Goal: Task Accomplishment & Management: Manage account settings

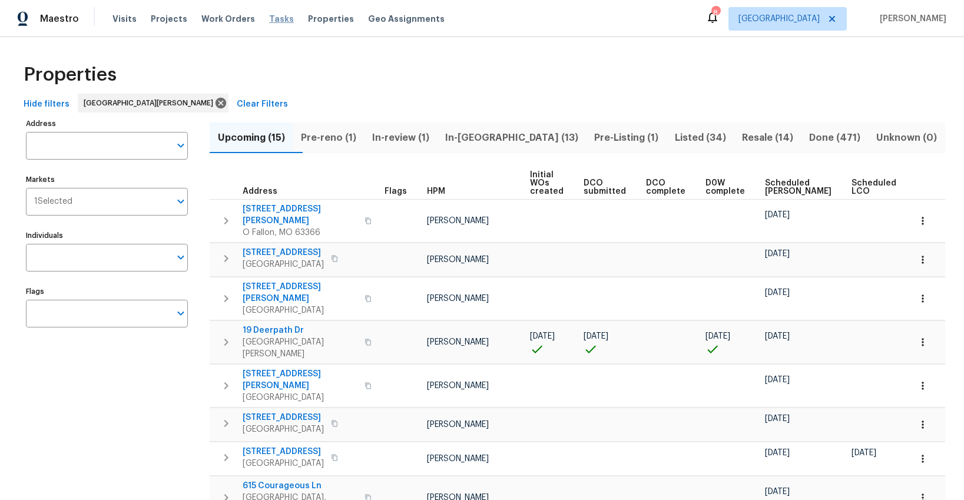
click at [269, 19] on span "Tasks" at bounding box center [281, 19] width 25 height 8
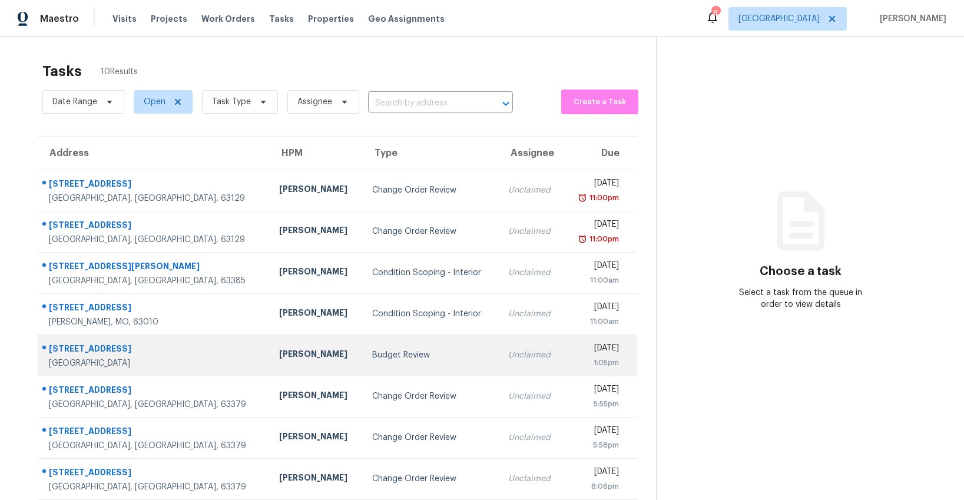
click at [372, 354] on div "Budget Review" at bounding box center [430, 355] width 117 height 12
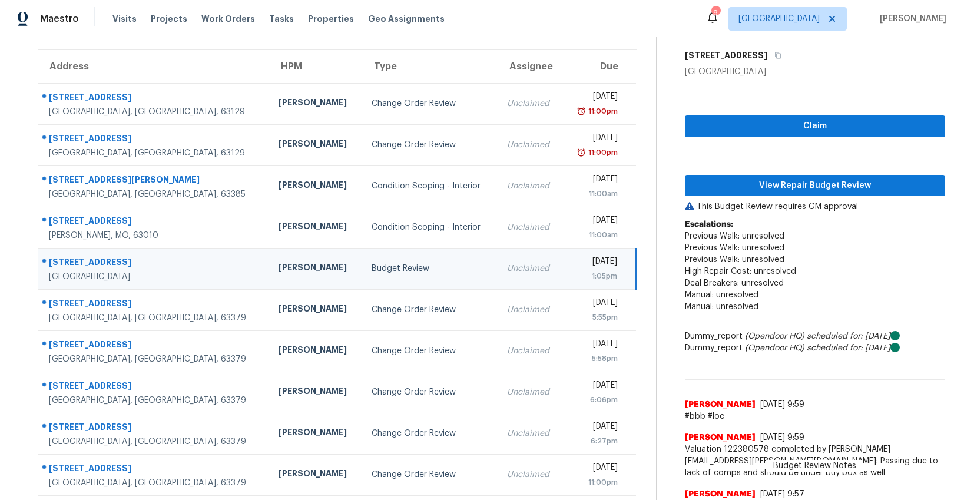
scroll to position [47, 0]
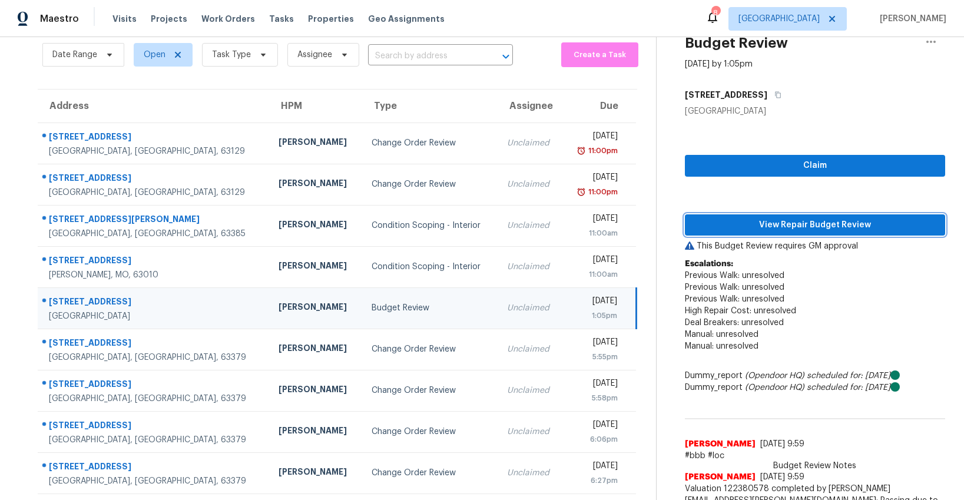
click at [773, 223] on span "View Repair Budget Review" at bounding box center [814, 225] width 241 height 15
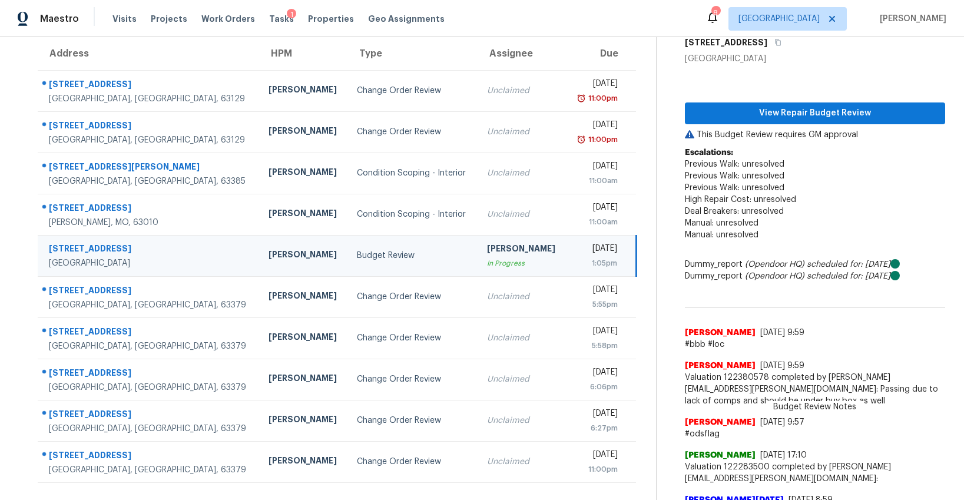
scroll to position [0, 0]
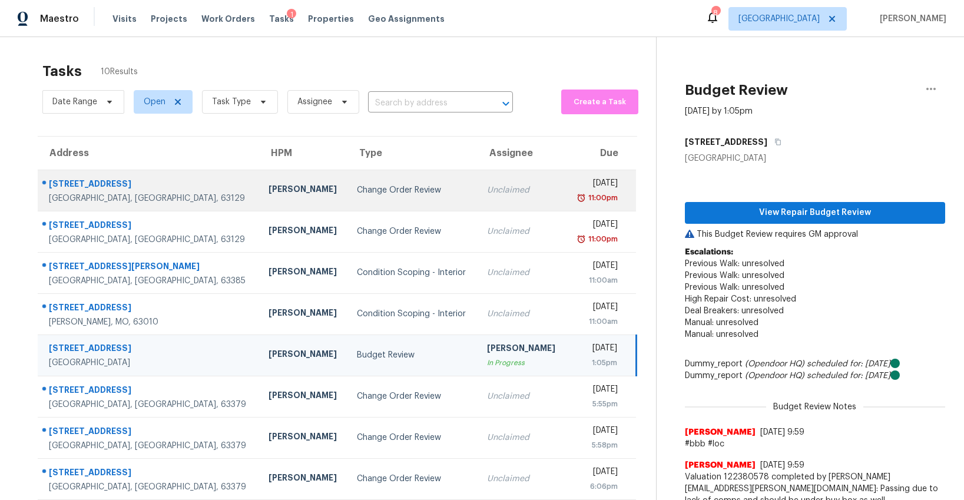
click at [361, 185] on div "Change Order Review" at bounding box center [412, 190] width 111 height 12
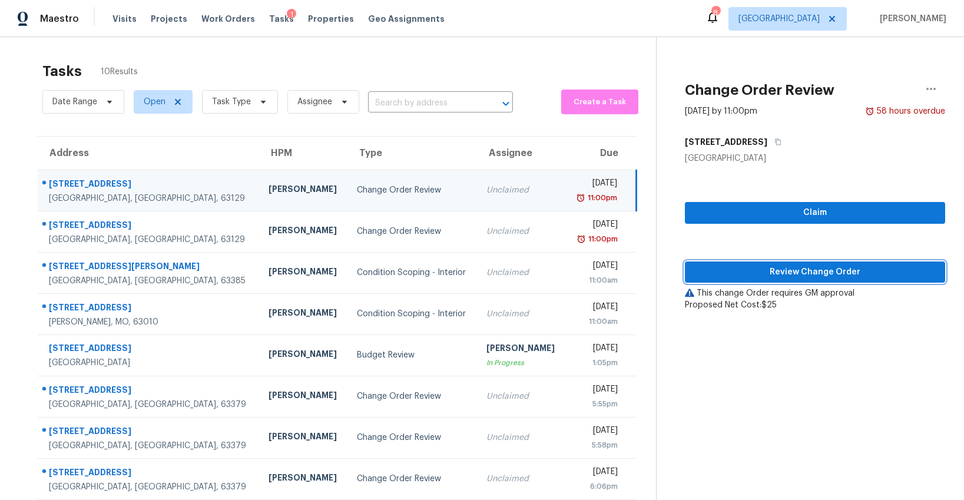
click at [762, 270] on span "Review Change Order" at bounding box center [814, 272] width 241 height 15
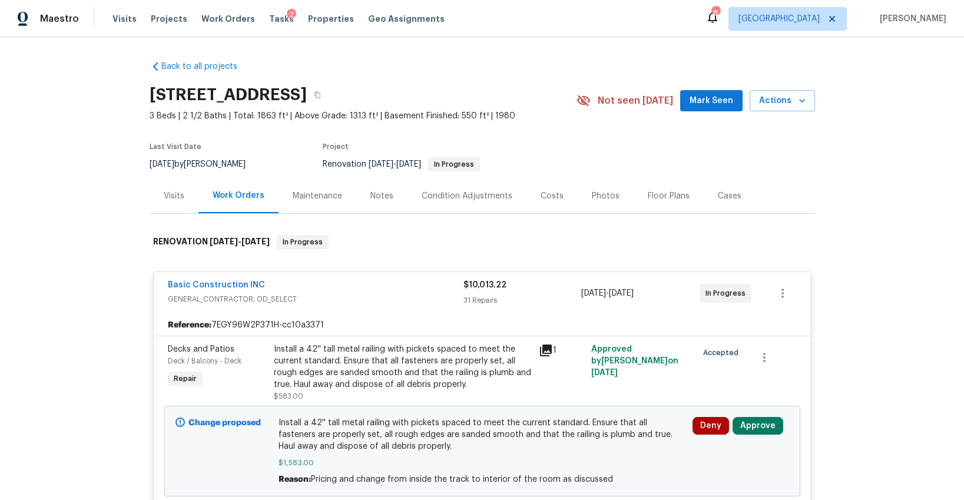
scroll to position [228, 0]
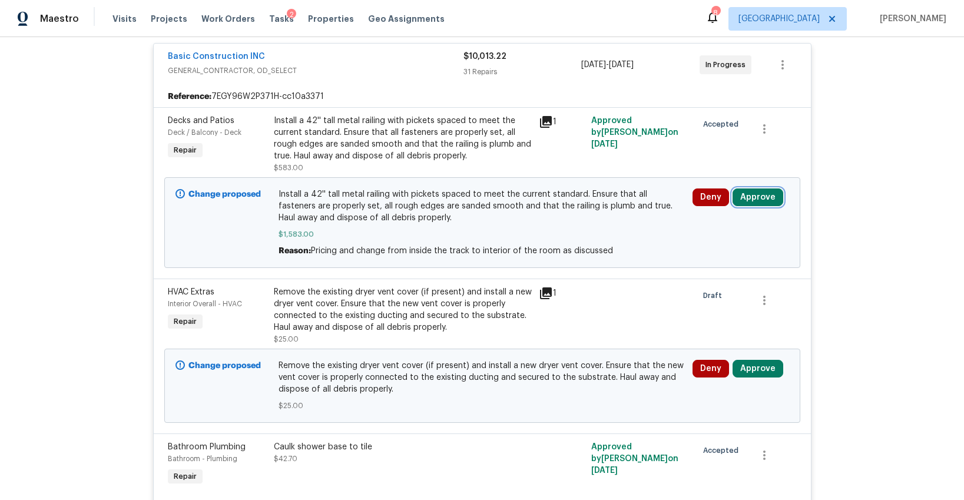
click at [753, 198] on button "Approve" at bounding box center [758, 197] width 51 height 18
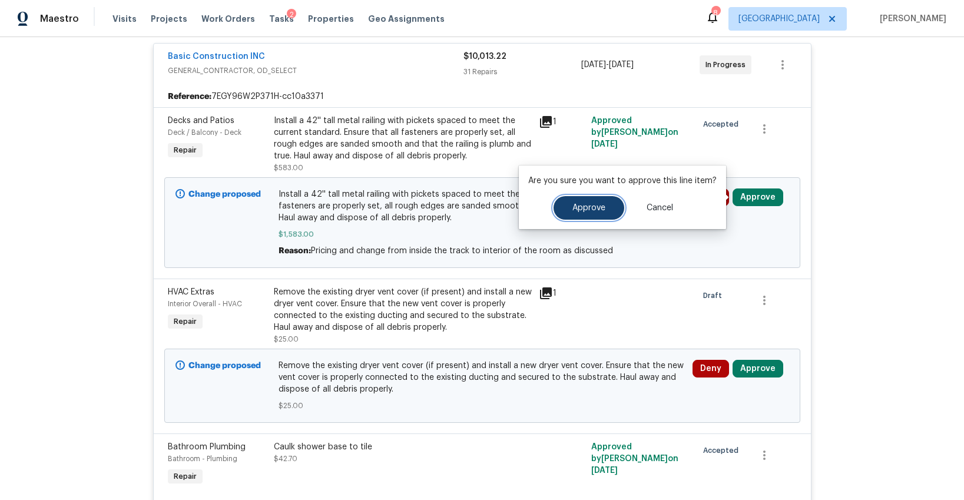
click at [617, 205] on button "Approve" at bounding box center [589, 208] width 71 height 24
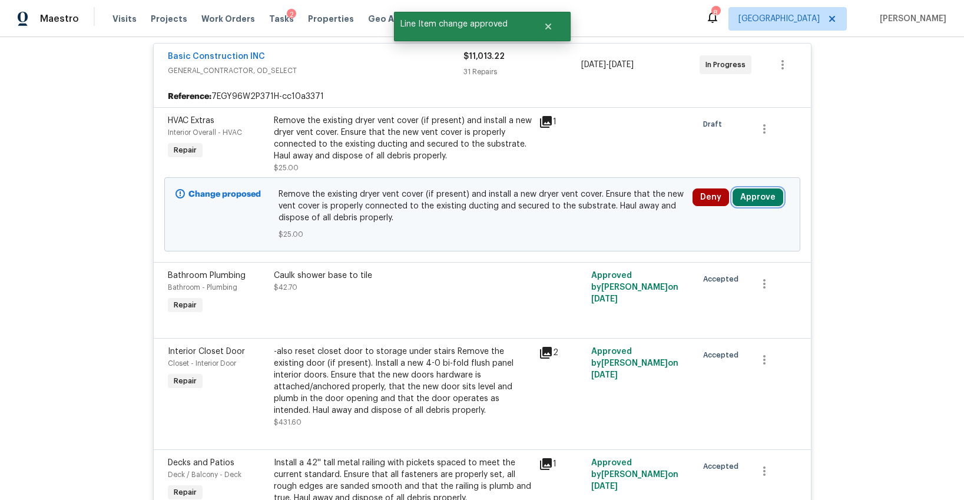
click at [754, 200] on button "Approve" at bounding box center [758, 197] width 51 height 18
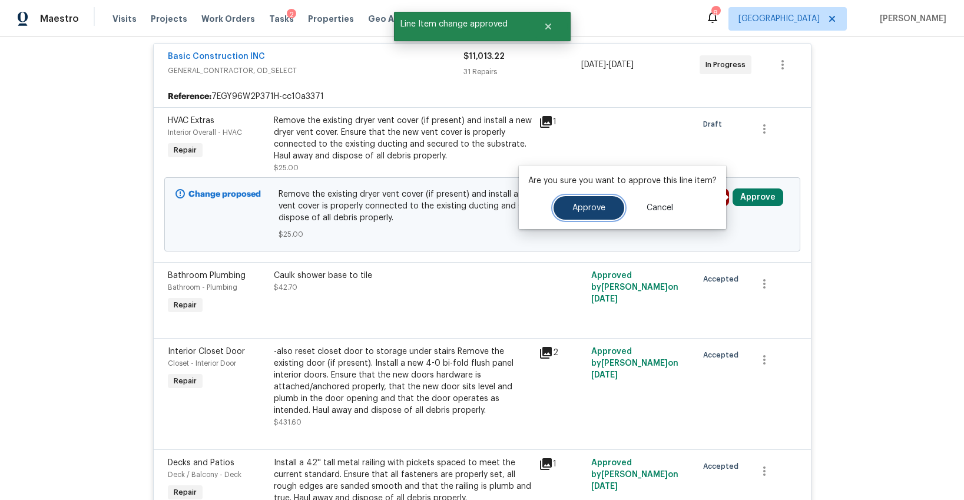
click at [579, 211] on span "Approve" at bounding box center [588, 208] width 33 height 9
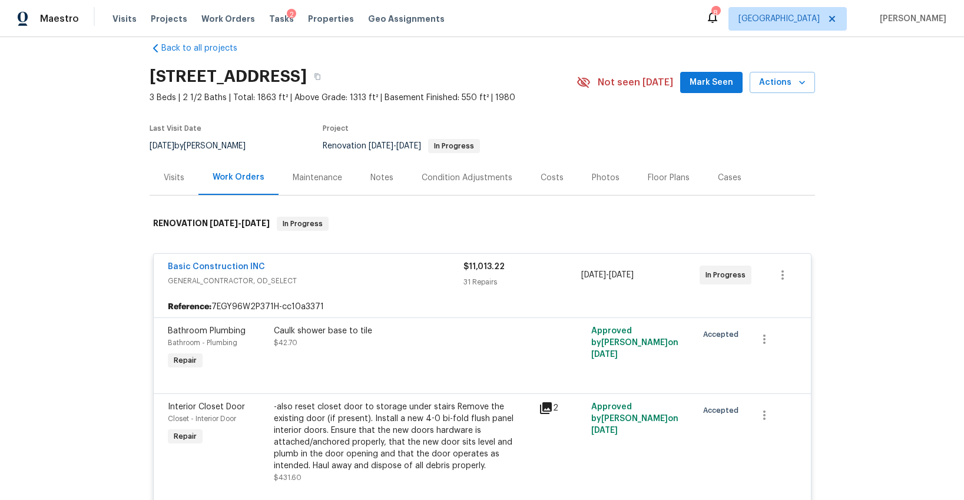
scroll to position [0, 0]
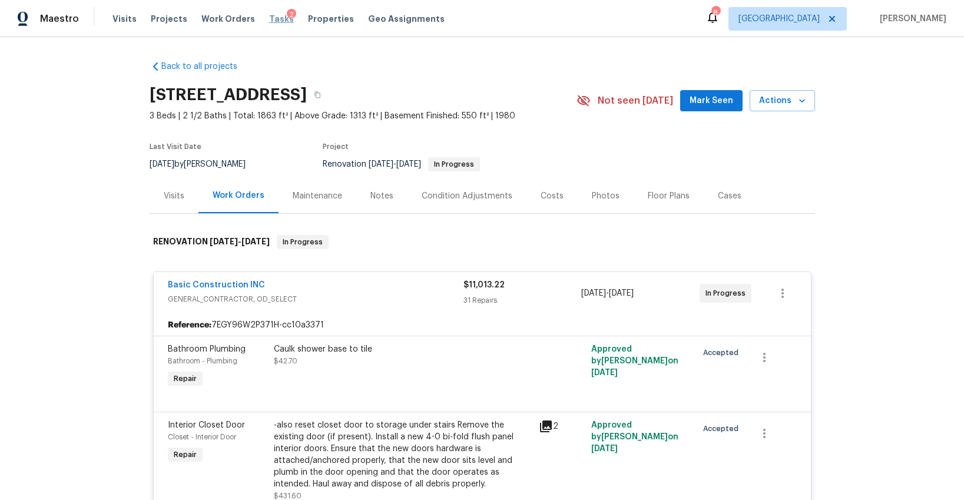
click at [270, 19] on span "Tasks" at bounding box center [281, 19] width 25 height 8
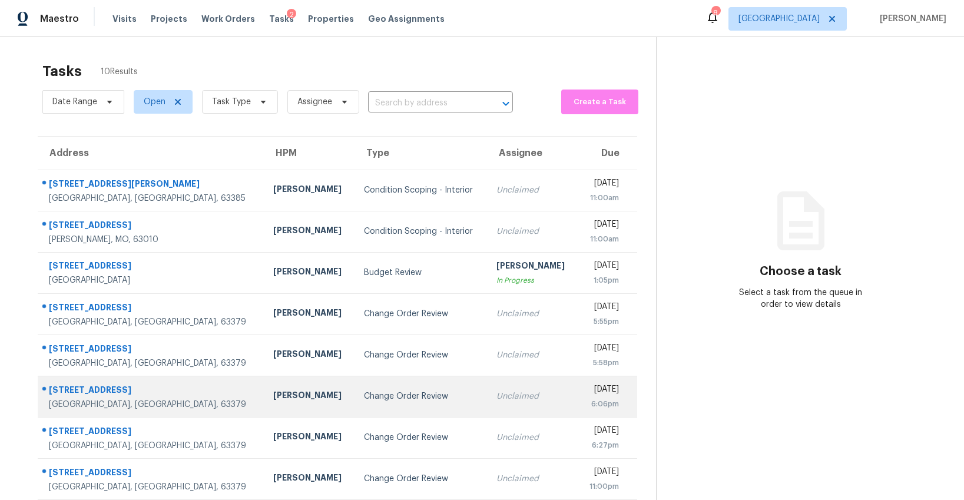
scroll to position [37, 0]
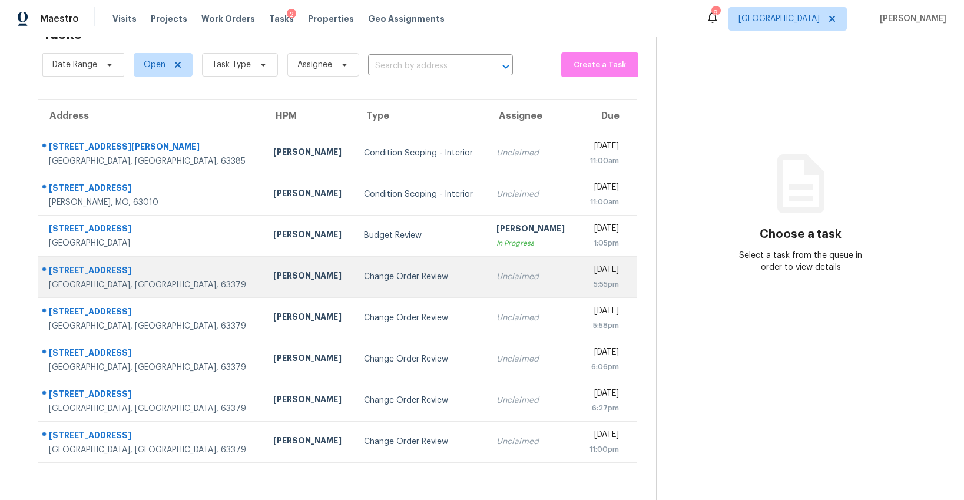
click at [364, 278] on div "Change Order Review" at bounding box center [421, 277] width 114 height 12
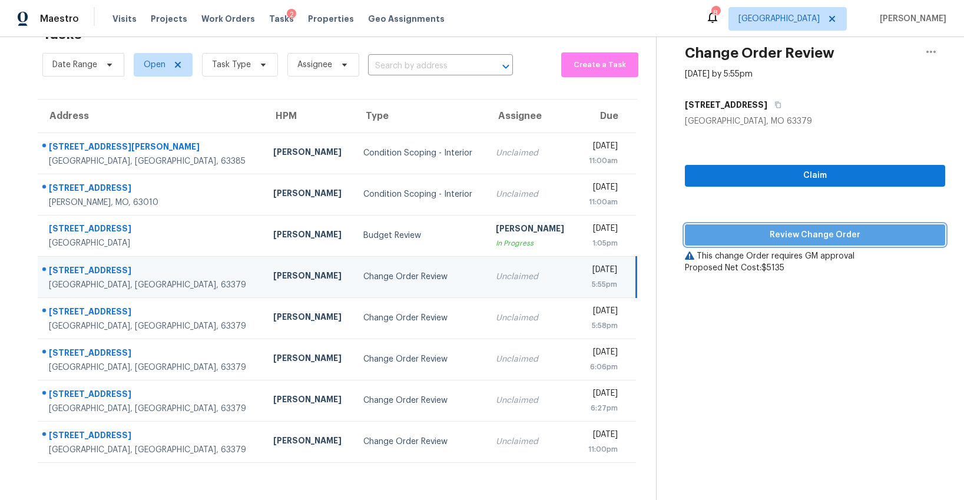
click at [790, 231] on span "Review Change Order" at bounding box center [814, 235] width 241 height 15
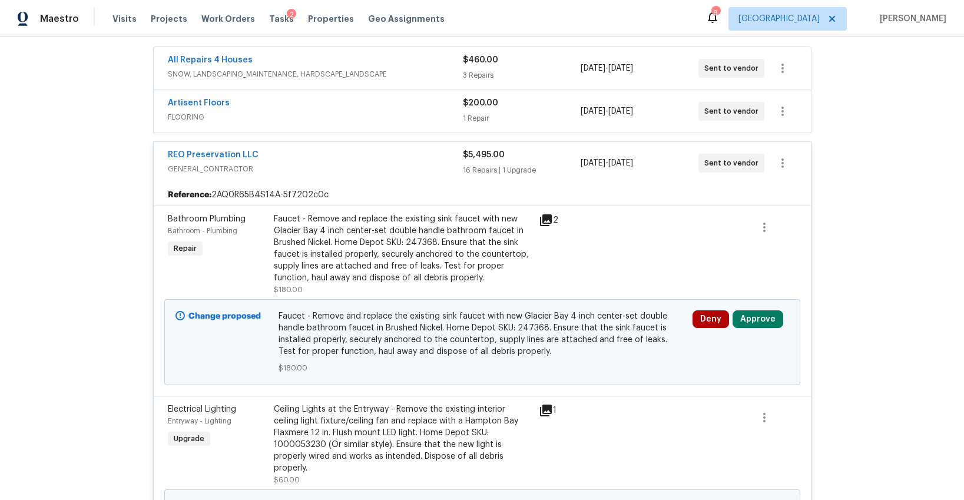
scroll to position [223, 0]
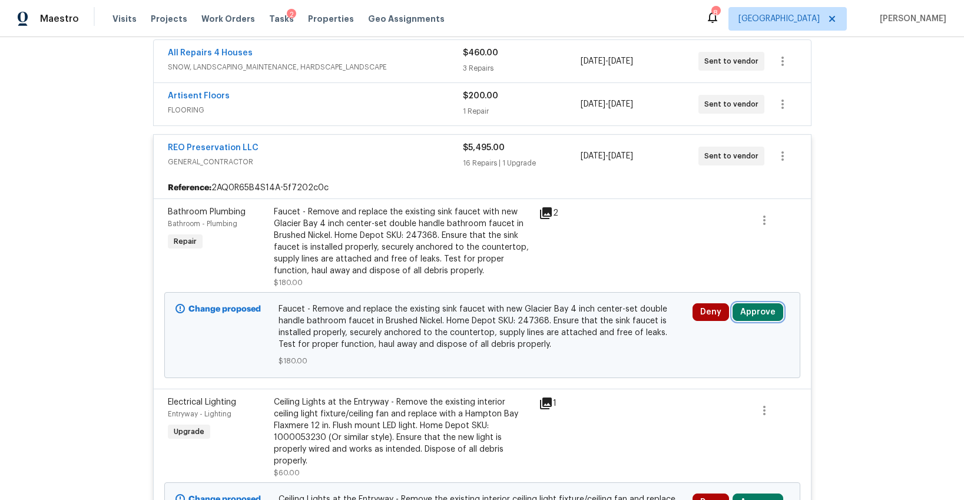
click at [744, 314] on button "Approve" at bounding box center [758, 312] width 51 height 18
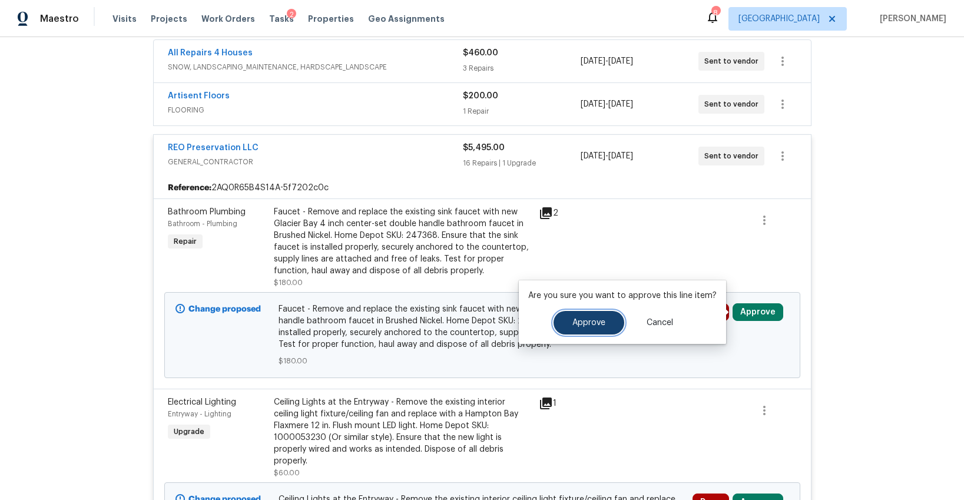
click at [584, 316] on button "Approve" at bounding box center [589, 323] width 71 height 24
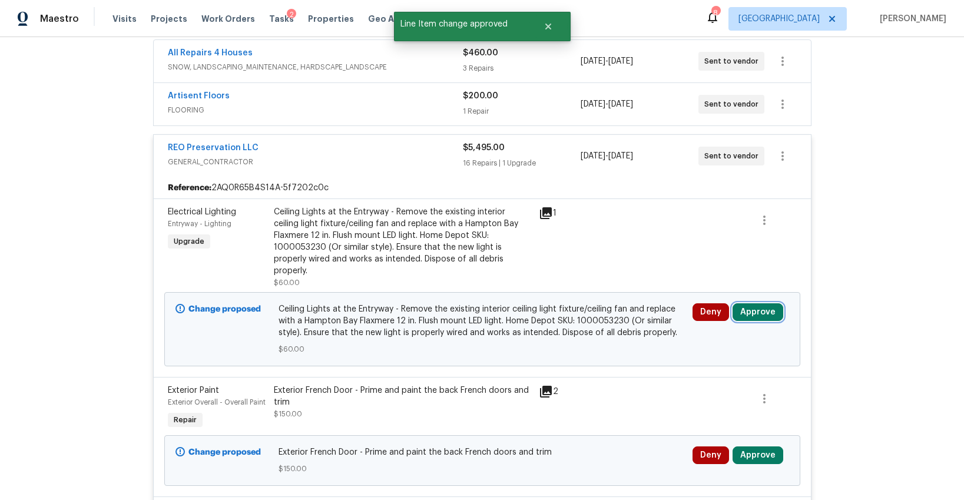
click at [744, 303] on button "Approve" at bounding box center [758, 312] width 51 height 18
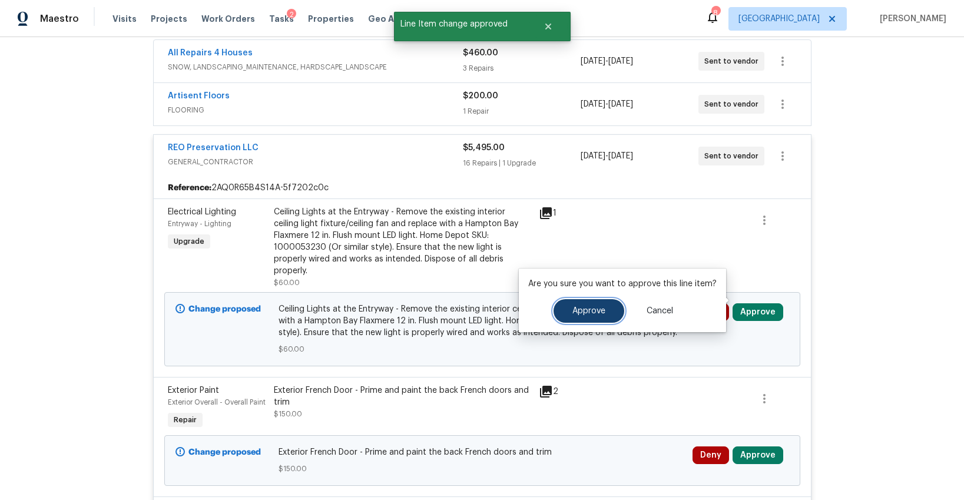
click at [583, 313] on span "Approve" at bounding box center [588, 311] width 33 height 9
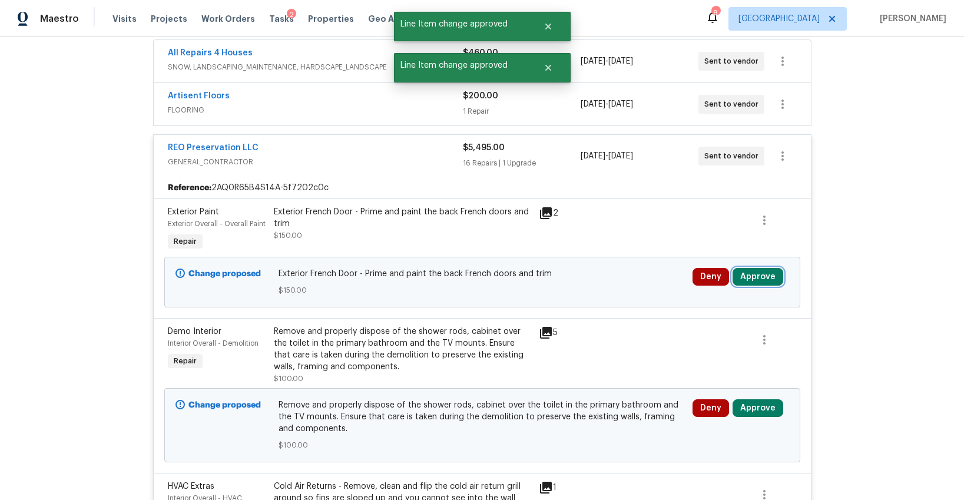
click at [754, 276] on button "Approve" at bounding box center [758, 277] width 51 height 18
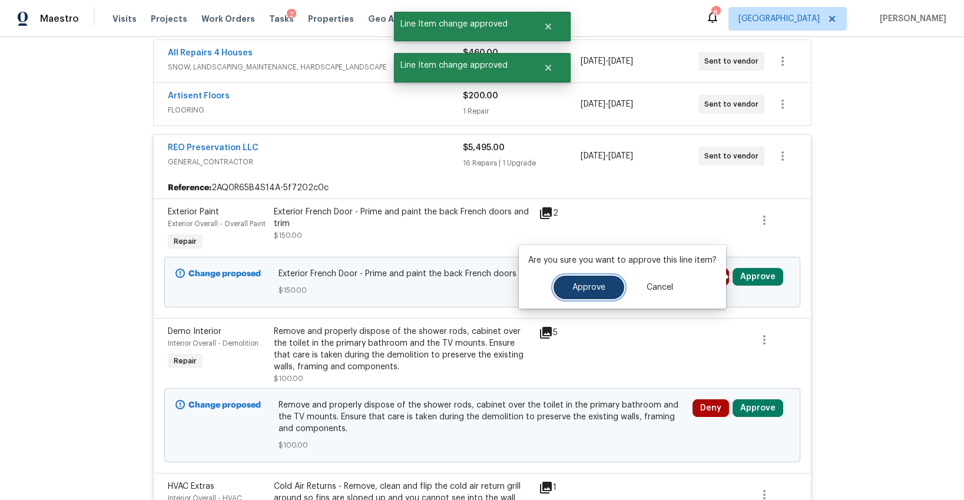
click at [561, 291] on button "Approve" at bounding box center [589, 288] width 71 height 24
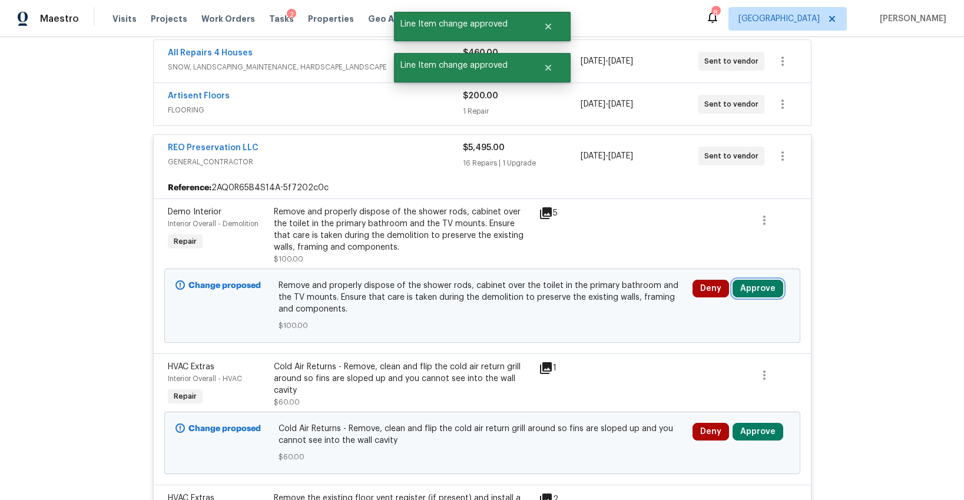
click at [757, 293] on button "Approve" at bounding box center [758, 289] width 51 height 18
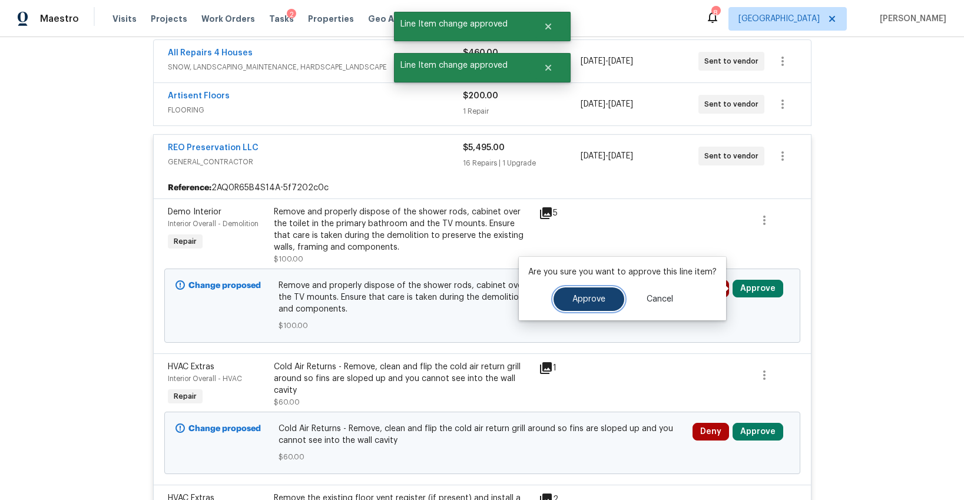
click at [601, 297] on span "Approve" at bounding box center [588, 299] width 33 height 9
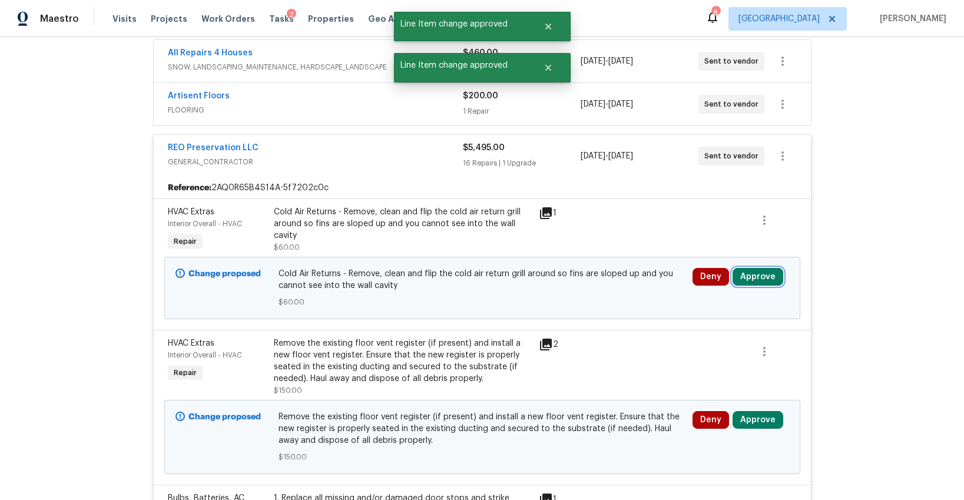
click at [750, 277] on button "Approve" at bounding box center [758, 277] width 51 height 18
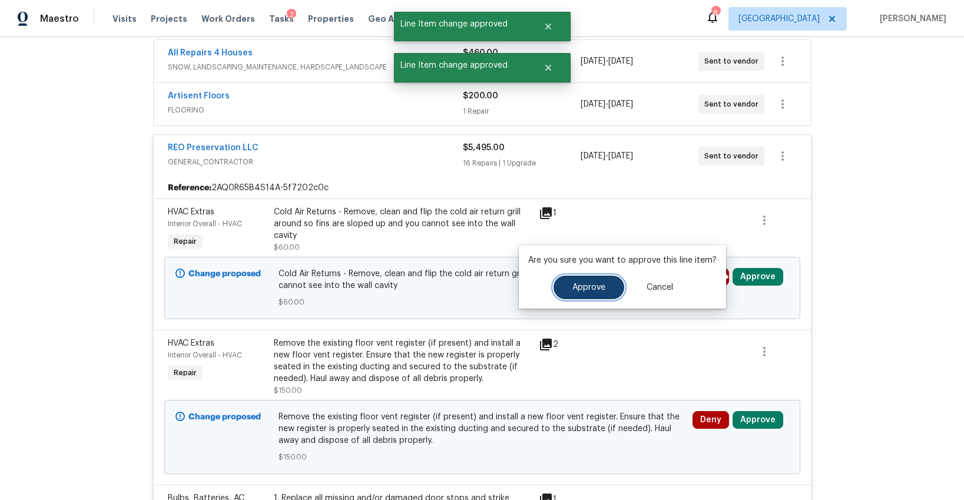
click at [586, 297] on button "Approve" at bounding box center [589, 288] width 71 height 24
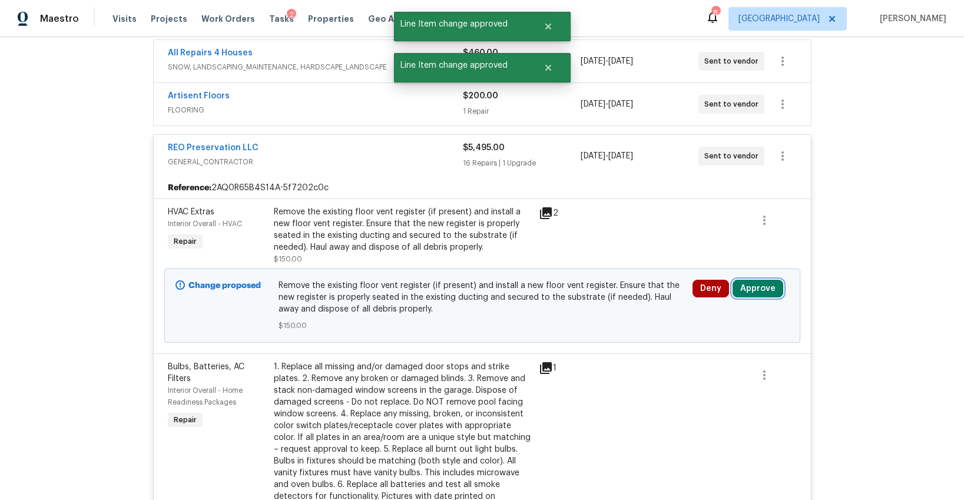
click at [743, 290] on button "Approve" at bounding box center [758, 289] width 51 height 18
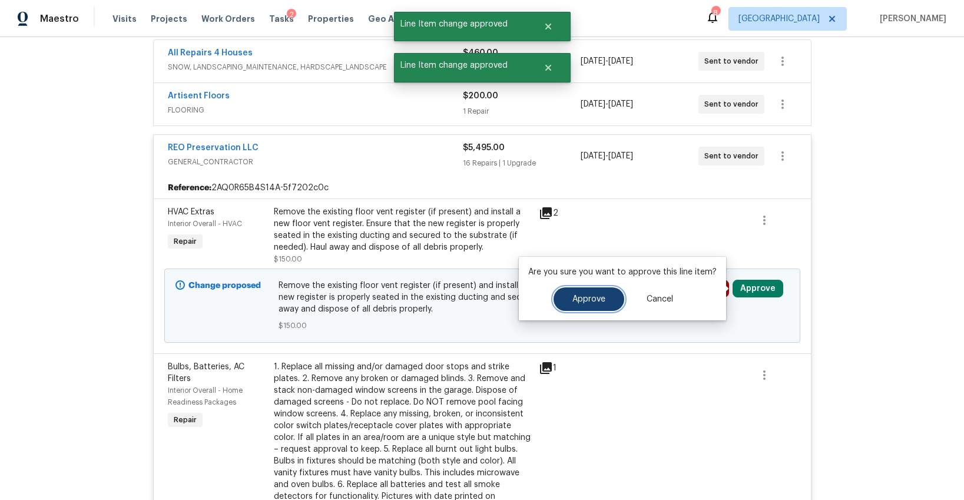
click at [572, 302] on span "Approve" at bounding box center [588, 299] width 33 height 9
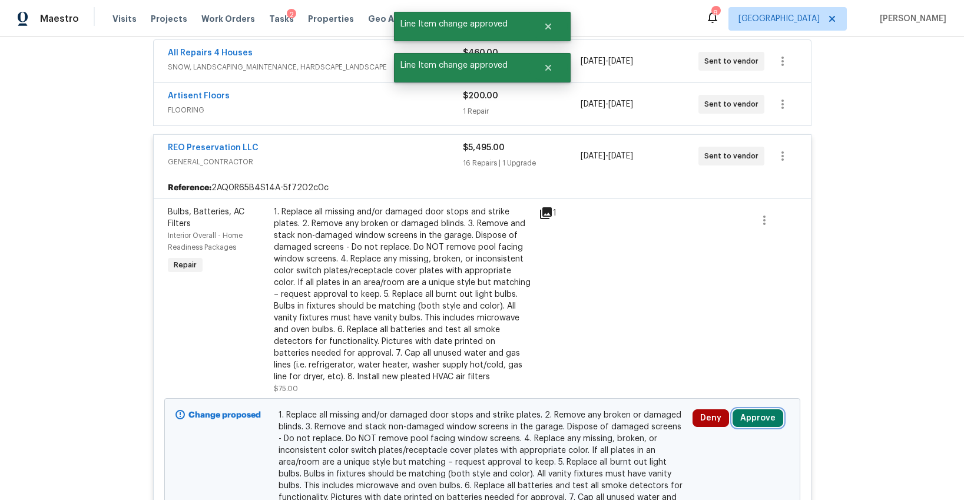
click at [746, 419] on button "Approve" at bounding box center [758, 418] width 51 height 18
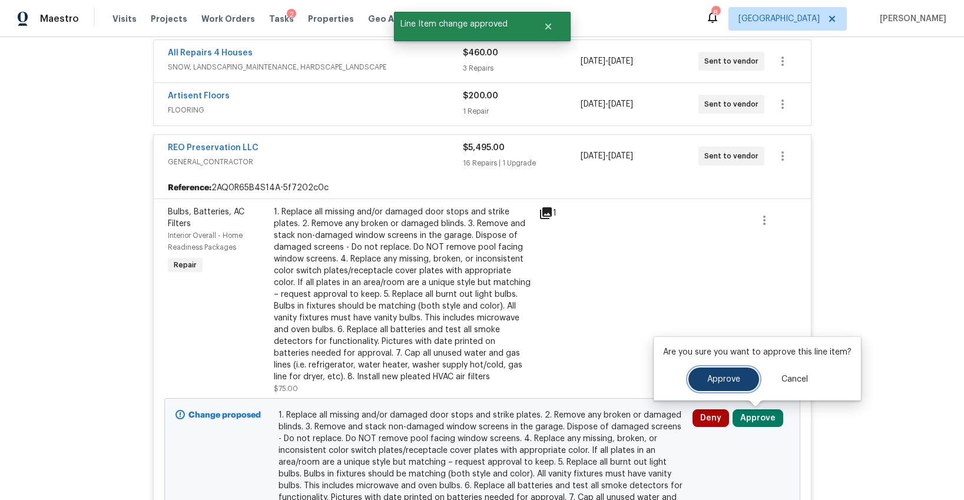
click at [710, 375] on span "Approve" at bounding box center [723, 379] width 33 height 9
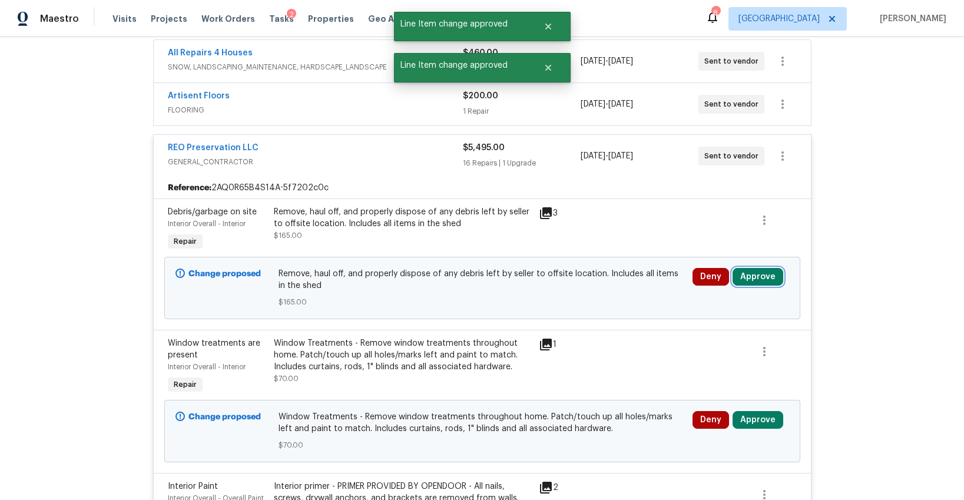
click at [761, 277] on button "Approve" at bounding box center [758, 277] width 51 height 18
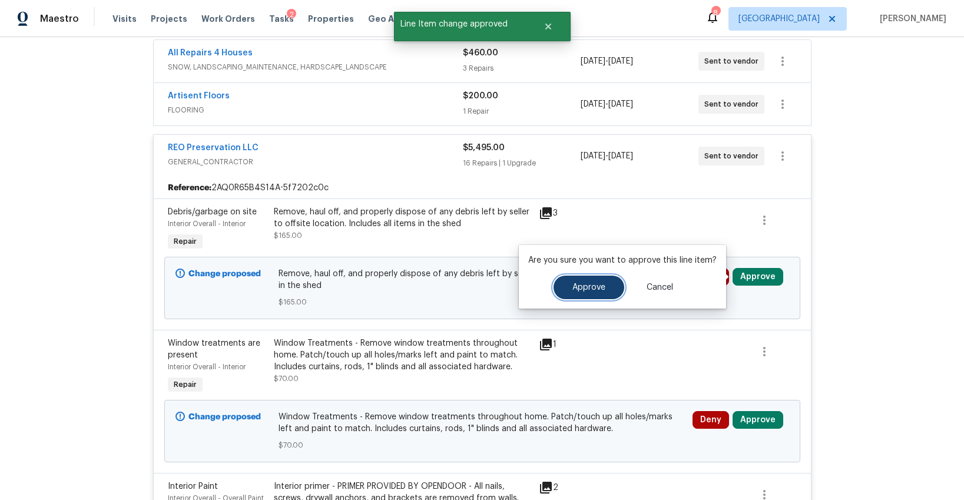
click at [595, 286] on span "Approve" at bounding box center [588, 287] width 33 height 9
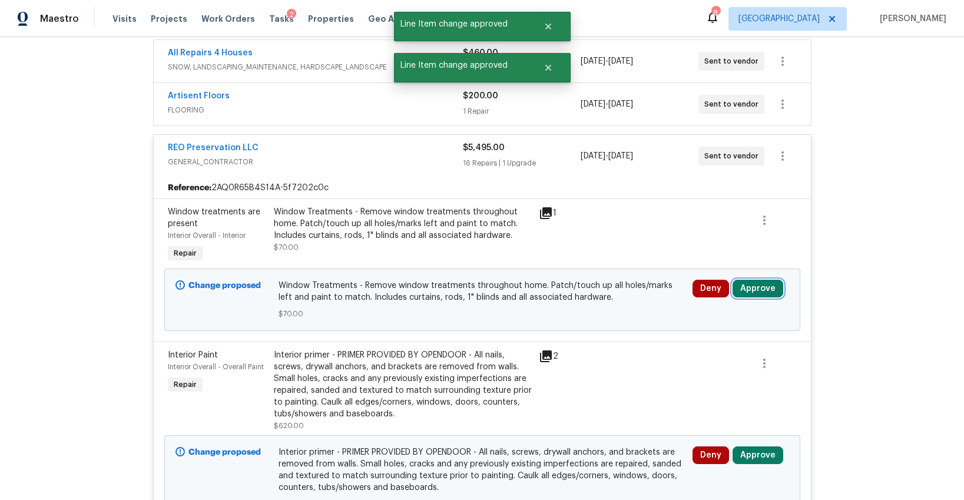
click at [752, 290] on button "Approve" at bounding box center [758, 289] width 51 height 18
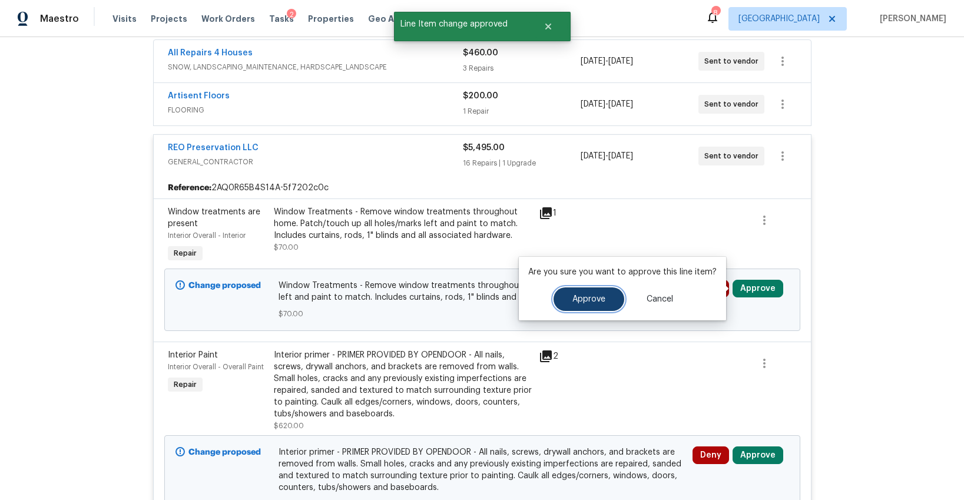
click at [611, 299] on button "Approve" at bounding box center [589, 299] width 71 height 24
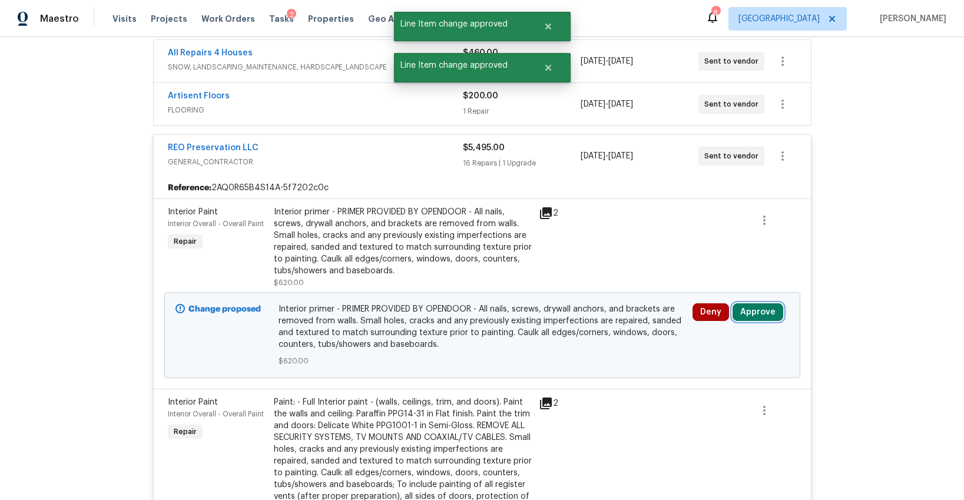
click at [776, 311] on button "Approve" at bounding box center [758, 312] width 51 height 18
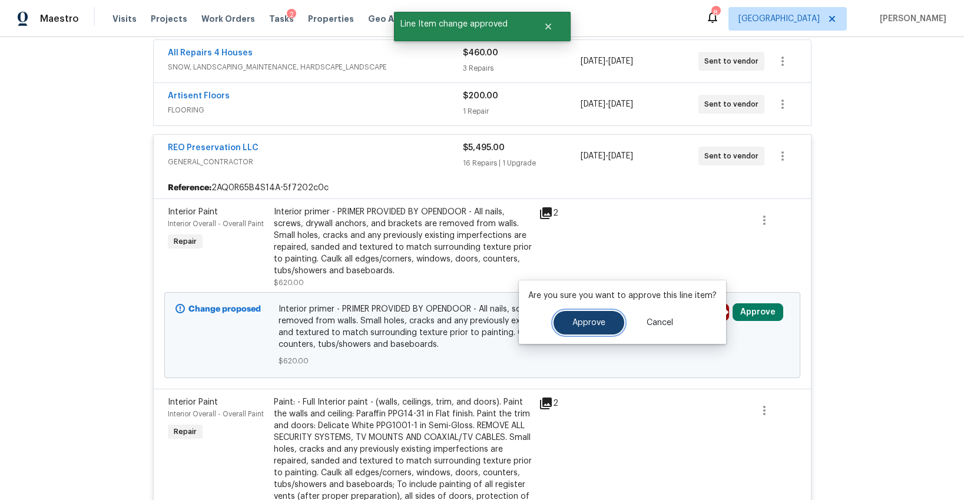
click at [598, 319] on span "Approve" at bounding box center [588, 323] width 33 height 9
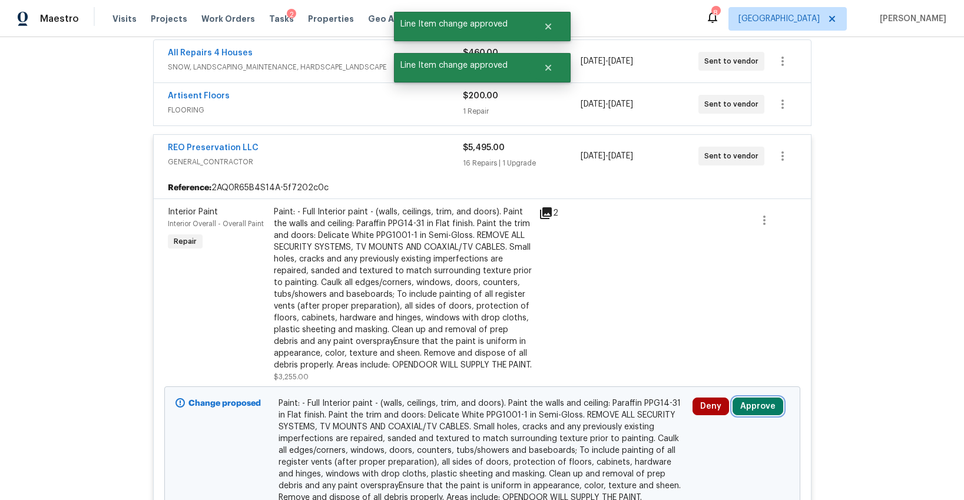
click at [746, 413] on button "Approve" at bounding box center [758, 406] width 51 height 18
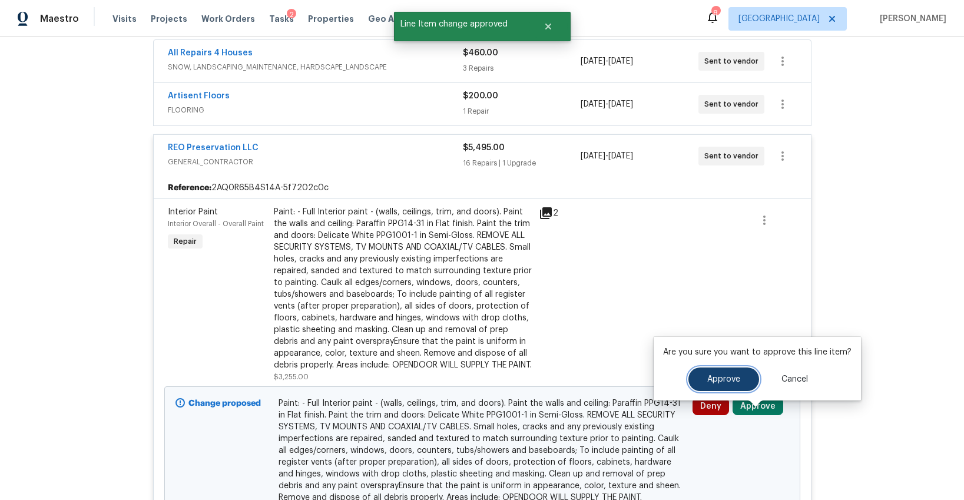
click at [702, 383] on button "Approve" at bounding box center [723, 379] width 71 height 24
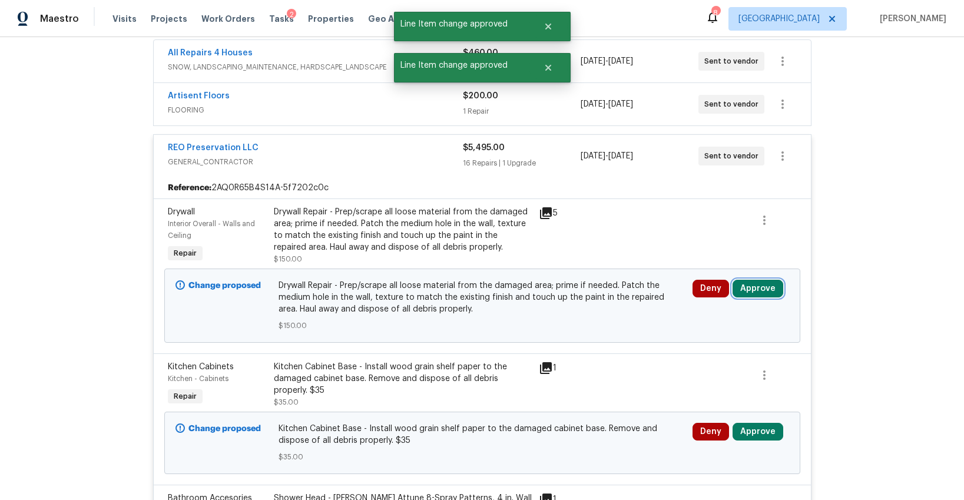
click at [748, 283] on button "Approve" at bounding box center [758, 289] width 51 height 18
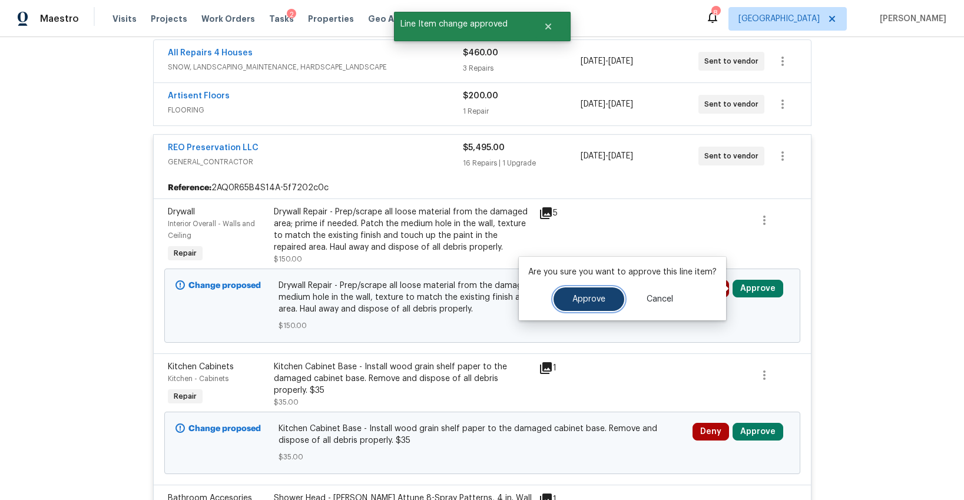
click at [595, 298] on span "Approve" at bounding box center [588, 299] width 33 height 9
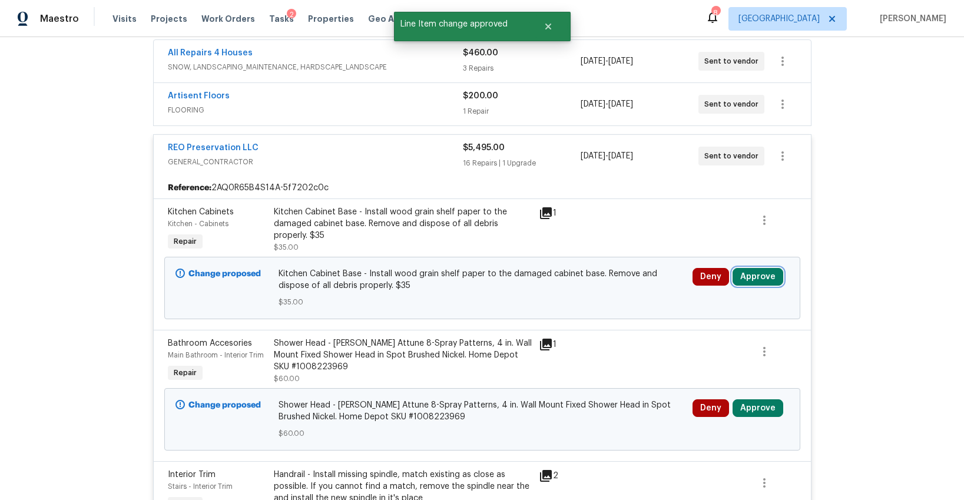
click at [757, 274] on button "Approve" at bounding box center [758, 277] width 51 height 18
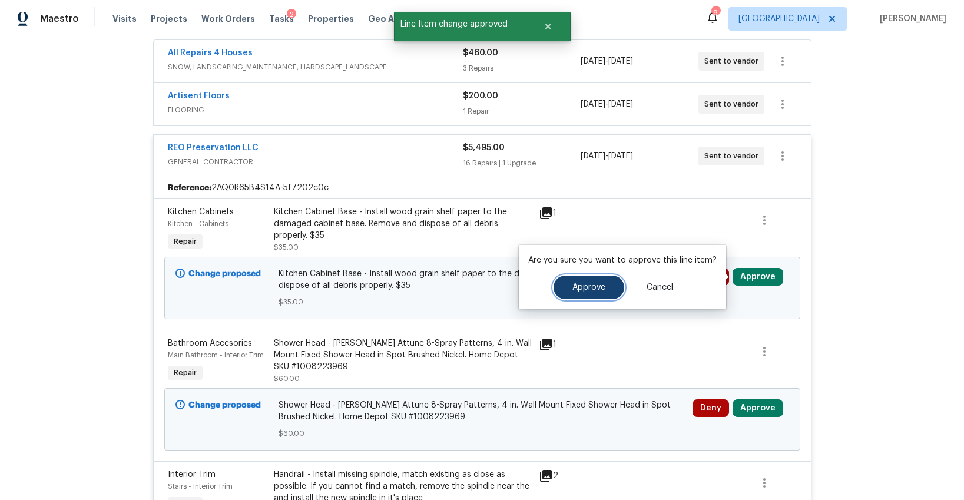
click at [595, 282] on button "Approve" at bounding box center [589, 288] width 71 height 24
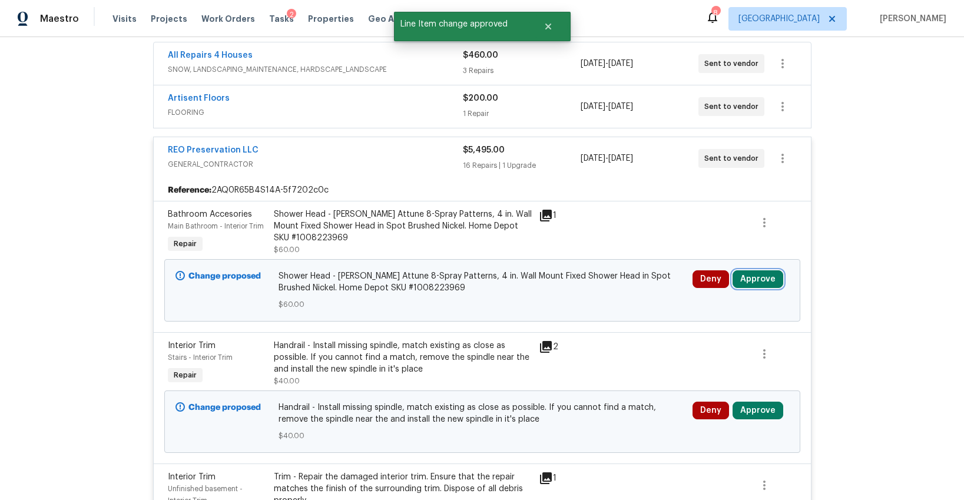
click at [753, 279] on button "Approve" at bounding box center [758, 279] width 51 height 18
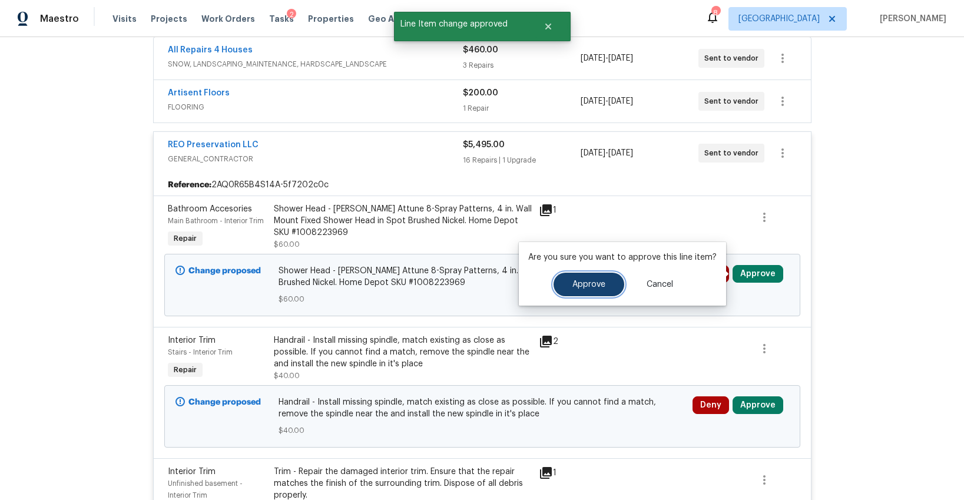
click at [598, 279] on button "Approve" at bounding box center [589, 285] width 71 height 24
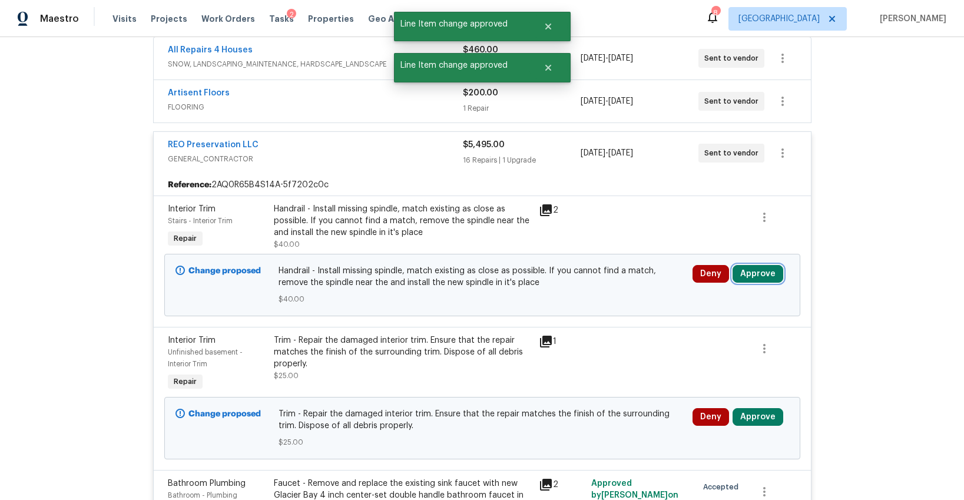
click at [766, 270] on button "Approve" at bounding box center [758, 274] width 51 height 18
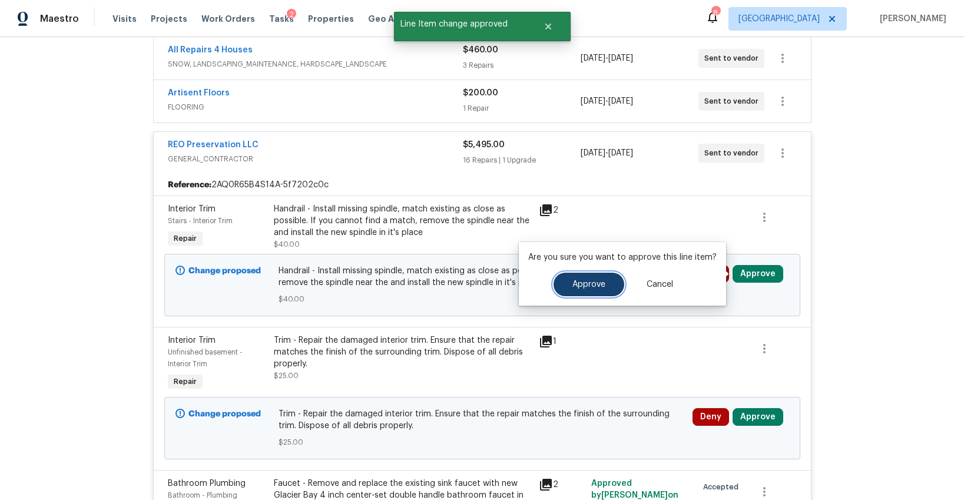
click at [611, 286] on button "Approve" at bounding box center [589, 285] width 71 height 24
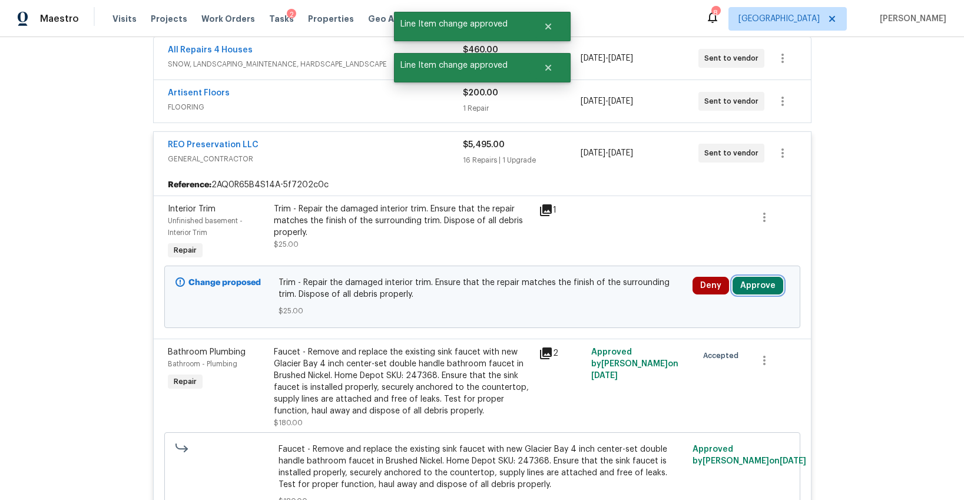
click at [754, 284] on button "Approve" at bounding box center [758, 286] width 51 height 18
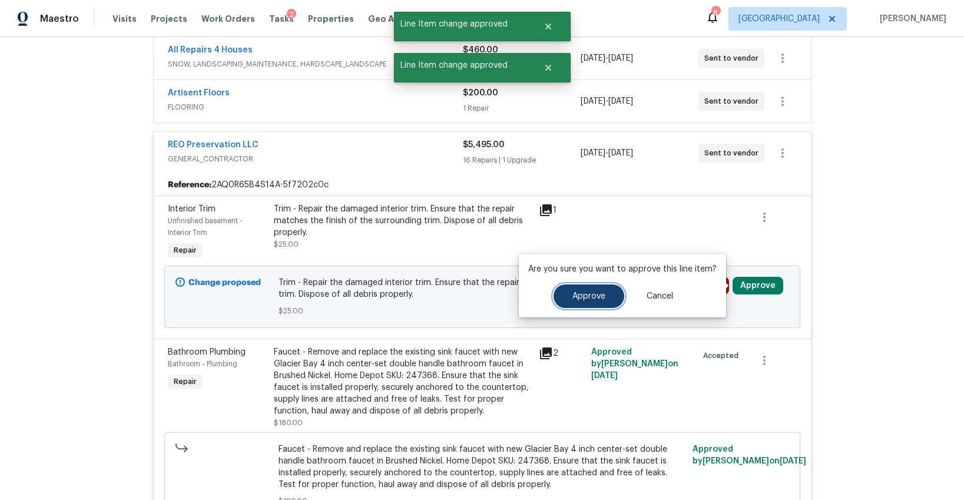
click at [602, 294] on span "Approve" at bounding box center [588, 296] width 33 height 9
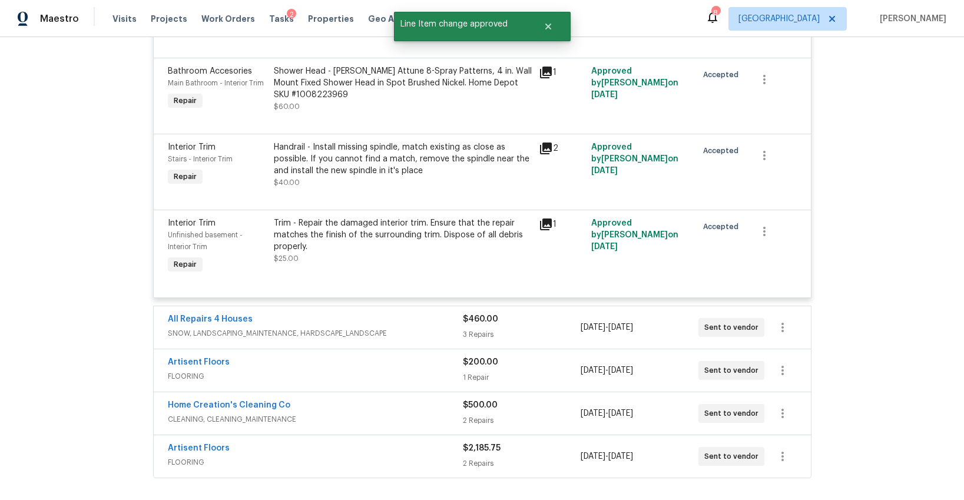
scroll to position [2059, 0]
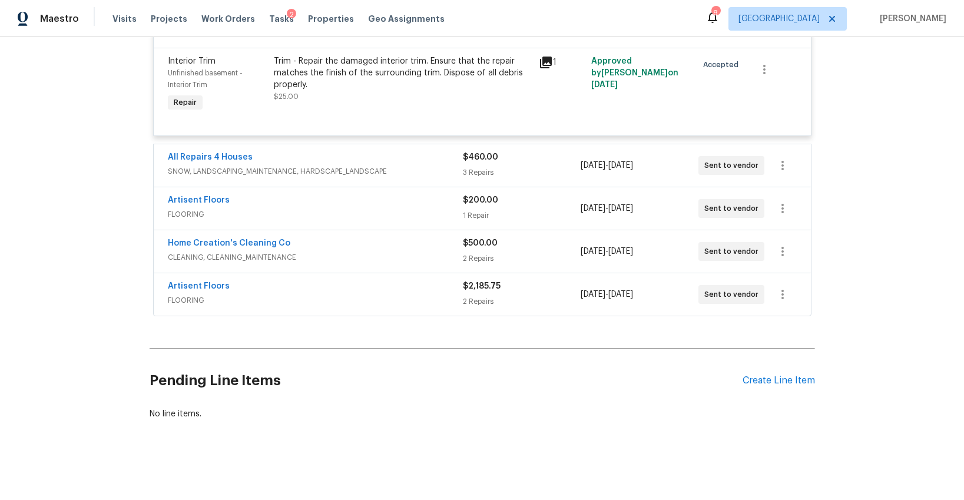
click at [390, 166] on span "SNOW, LANDSCAPING_MAINTENANCE, HARDSCAPE_LANDSCAPE" at bounding box center [315, 171] width 295 height 12
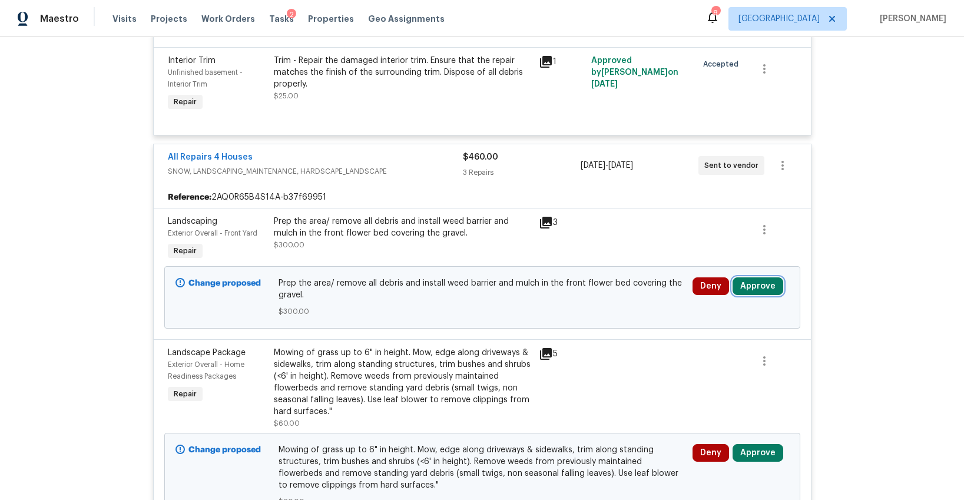
click at [753, 289] on button "Approve" at bounding box center [758, 286] width 51 height 18
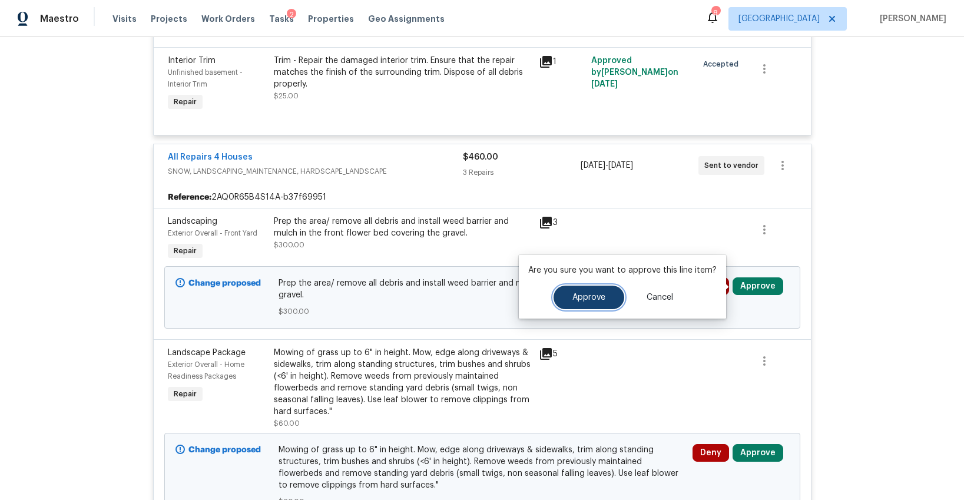
click at [589, 293] on span "Approve" at bounding box center [588, 297] width 33 height 9
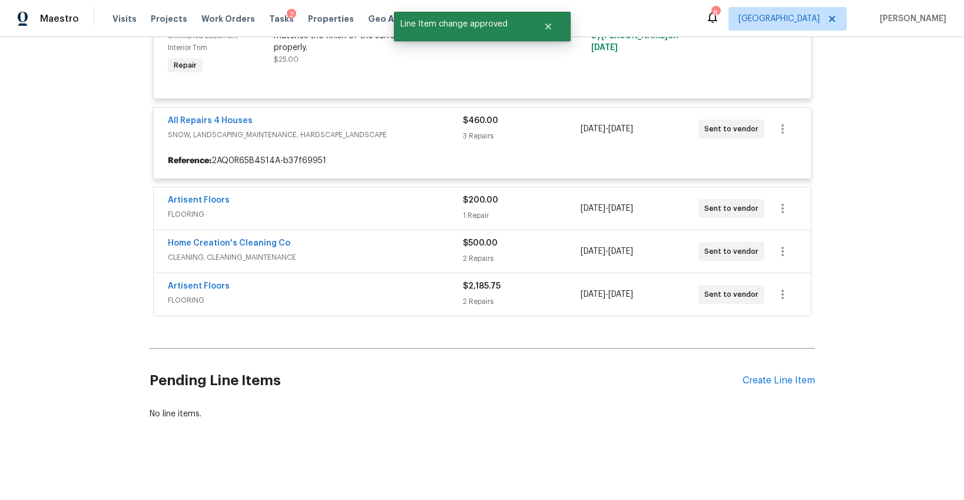
scroll to position [2136, 0]
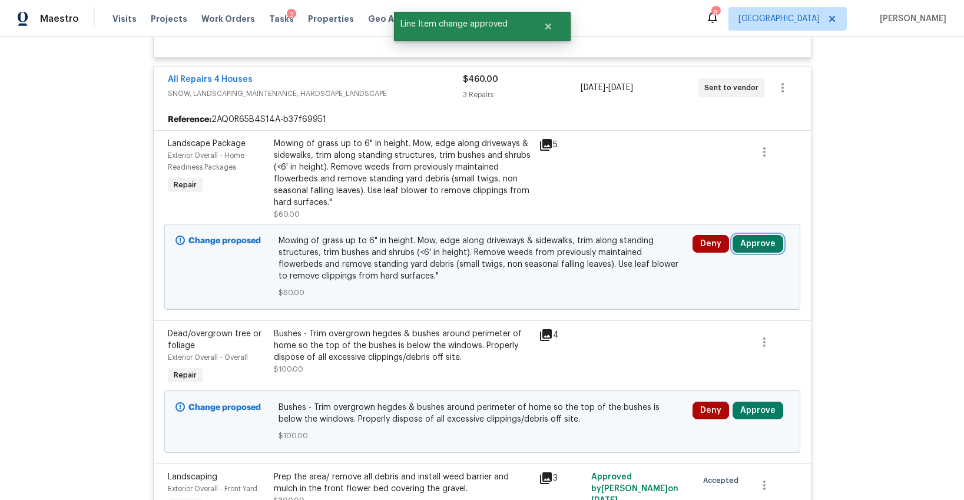
click at [753, 246] on button "Approve" at bounding box center [758, 244] width 51 height 18
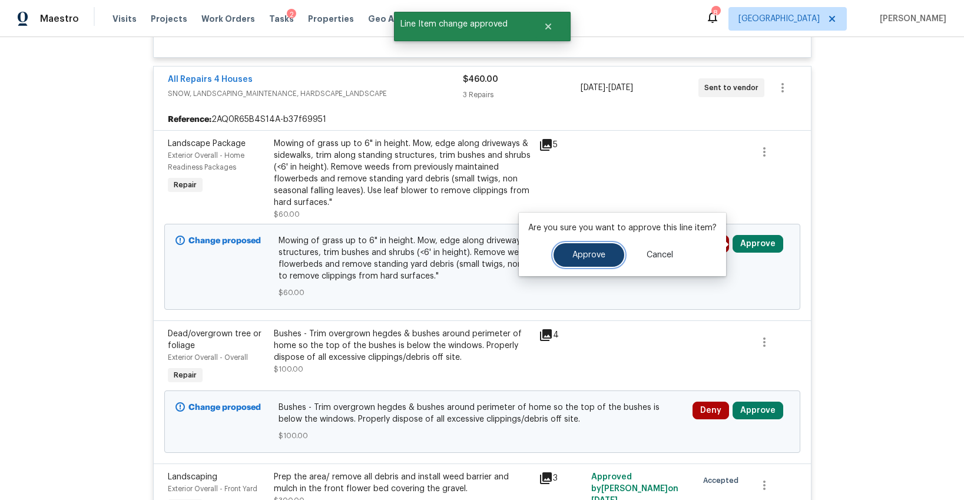
click at [620, 254] on button "Approve" at bounding box center [589, 255] width 71 height 24
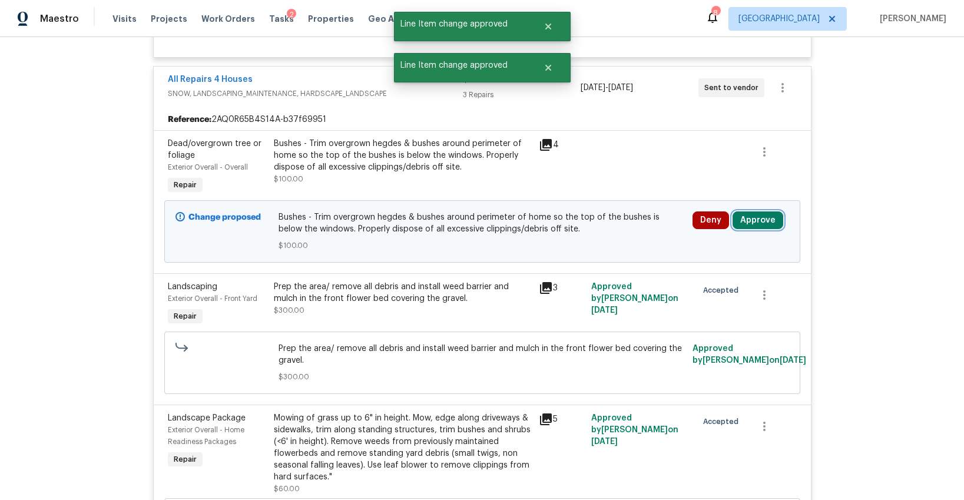
click at [759, 226] on button "Approve" at bounding box center [758, 220] width 51 height 18
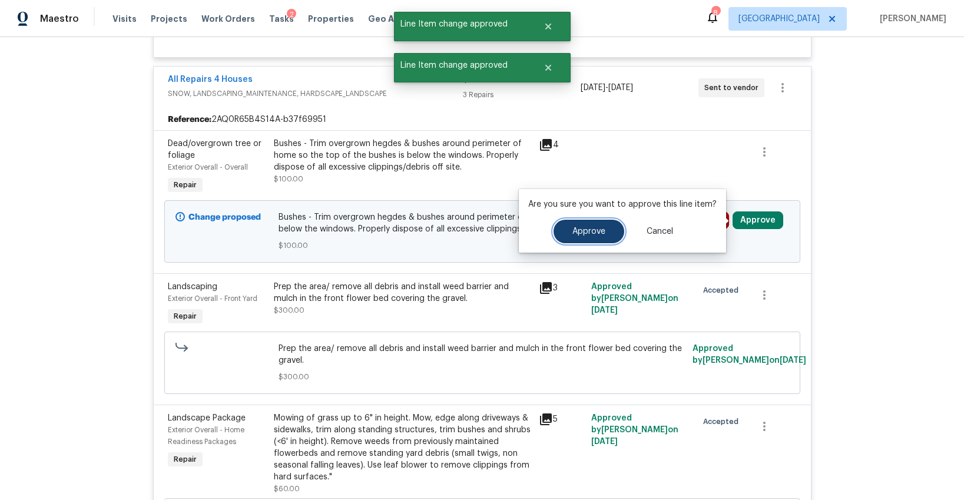
click at [605, 228] on button "Approve" at bounding box center [589, 232] width 71 height 24
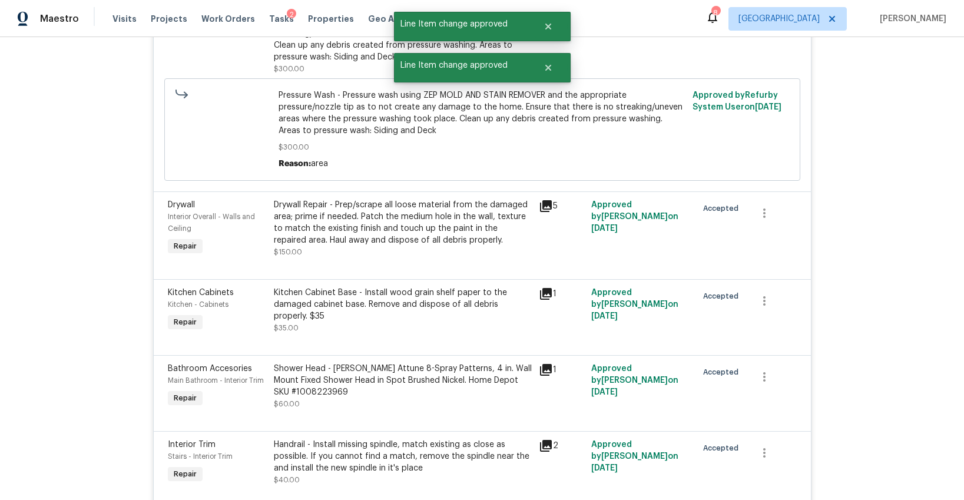
scroll to position [205, 0]
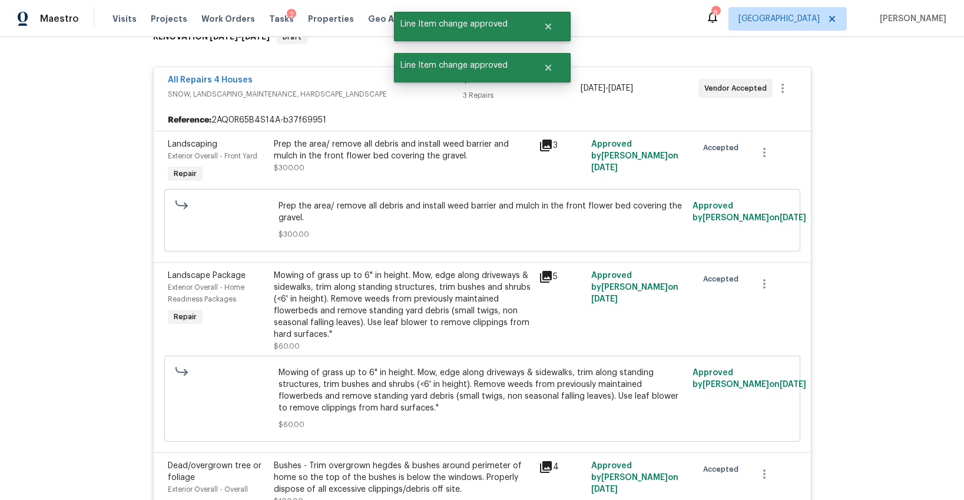
click at [318, 84] on div "All Repairs 4 Houses" at bounding box center [315, 81] width 295 height 14
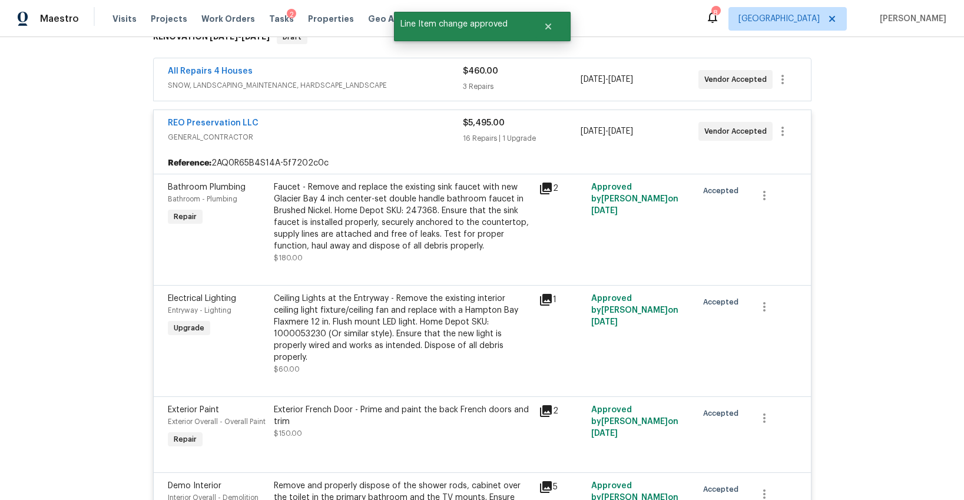
click at [336, 153] on div "Reference: 2AQ0R65B4S14A-5f7202c0c" at bounding box center [482, 163] width 657 height 21
click at [335, 129] on div "REO Preservation LLC" at bounding box center [315, 124] width 295 height 14
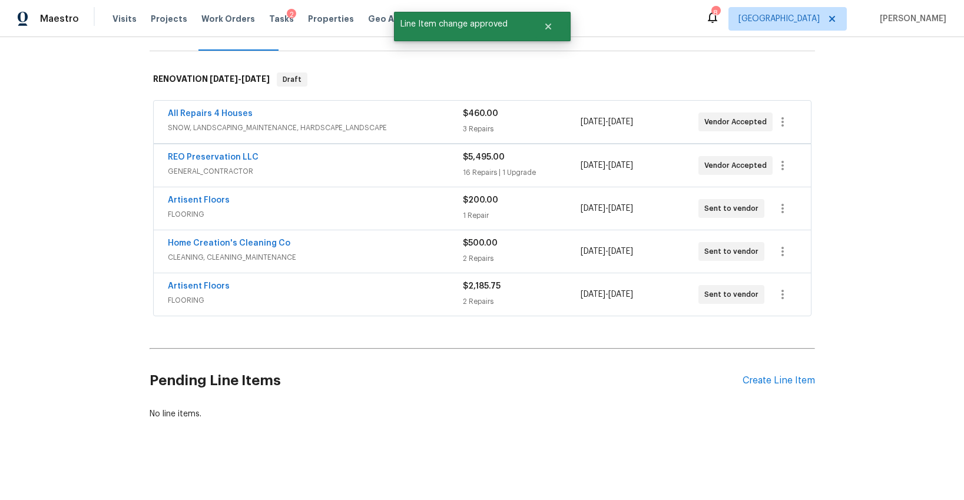
scroll to position [162, 0]
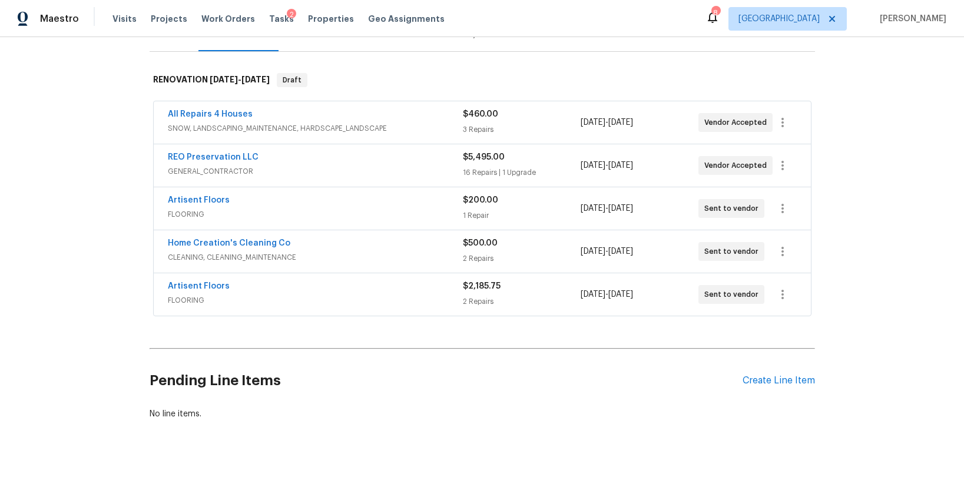
click at [362, 202] on div "Artisent Floors" at bounding box center [315, 201] width 295 height 14
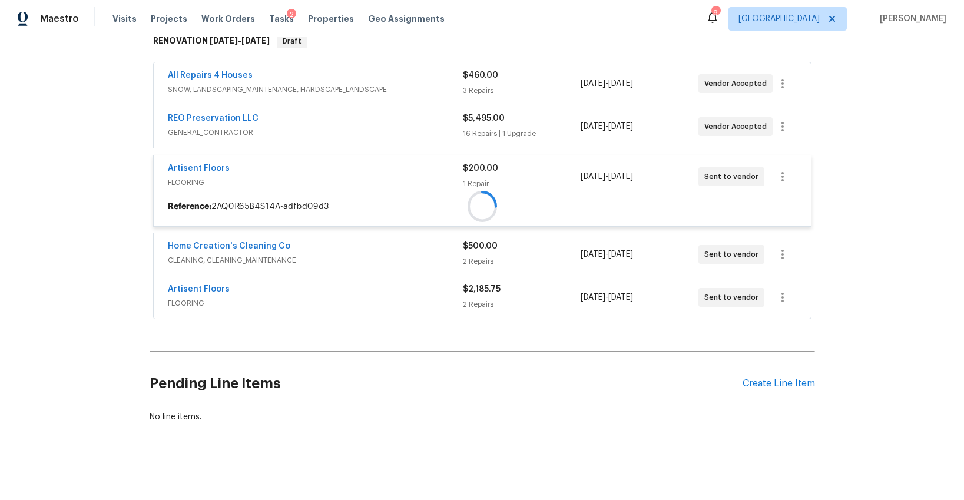
scroll to position [205, 0]
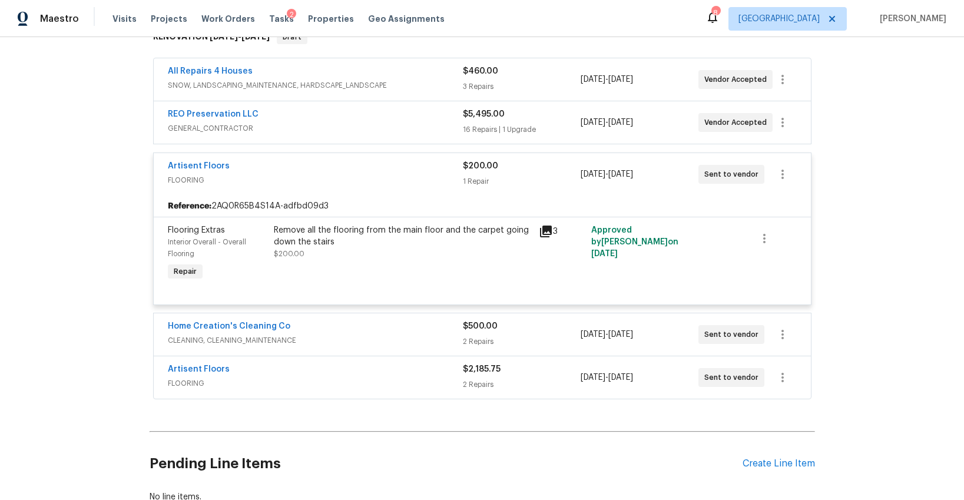
click at [355, 182] on span "FLOORING" at bounding box center [315, 180] width 295 height 12
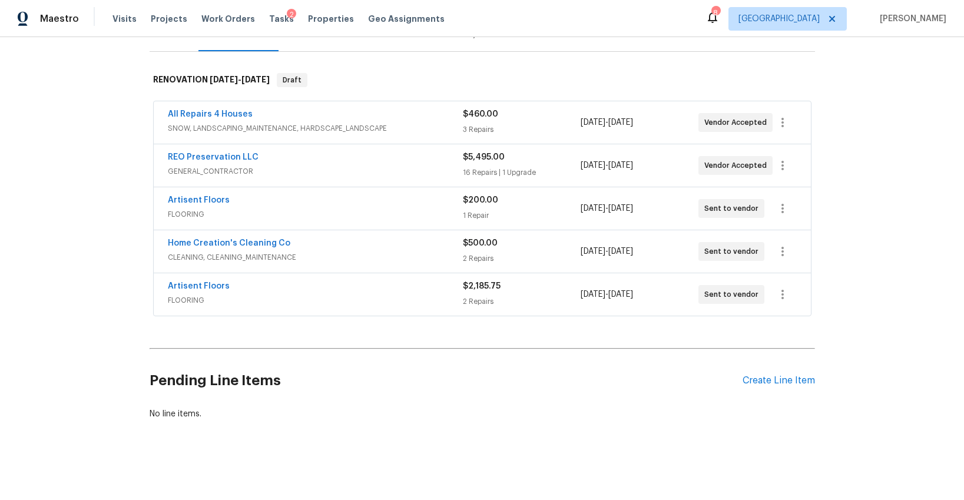
click at [353, 246] on div "Home Creation's Cleaning Co" at bounding box center [315, 244] width 295 height 14
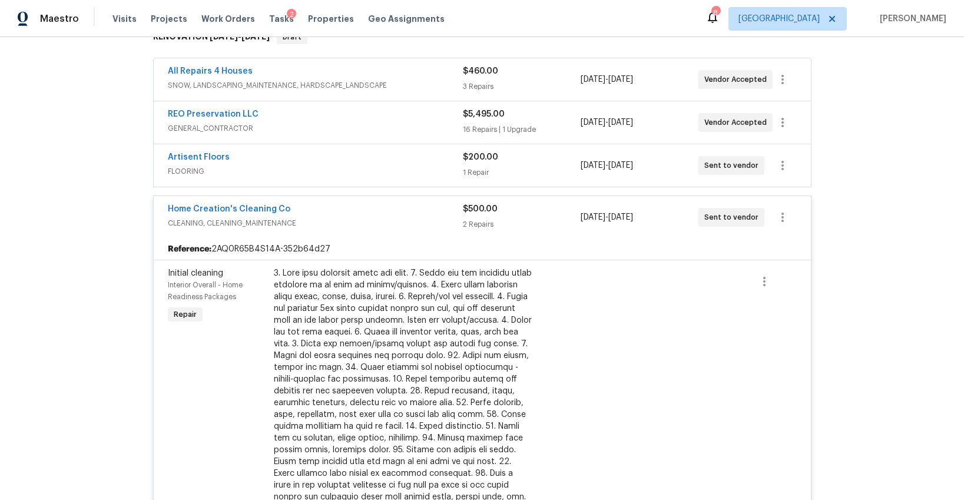
click at [356, 243] on div "Reference: 2AQ0R65B4S14A-352b64d27" at bounding box center [482, 248] width 657 height 21
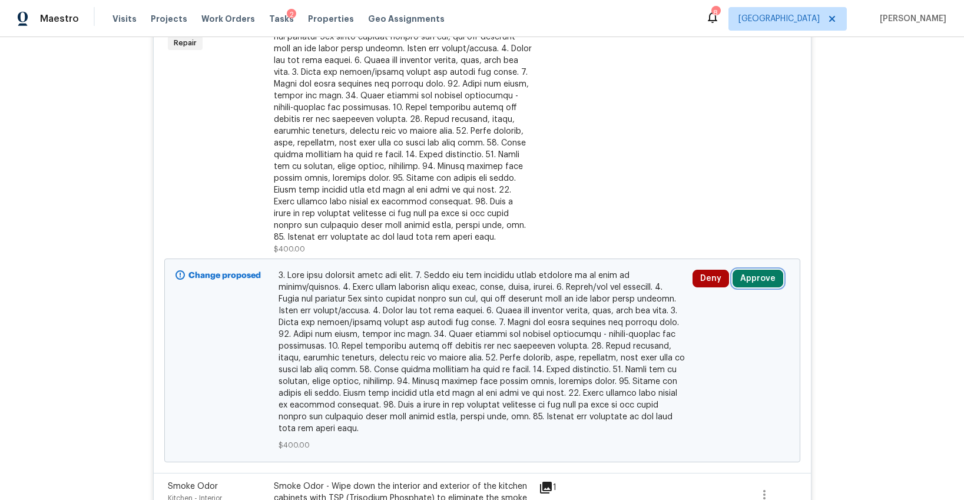
click at [743, 277] on button "Approve" at bounding box center [758, 279] width 51 height 18
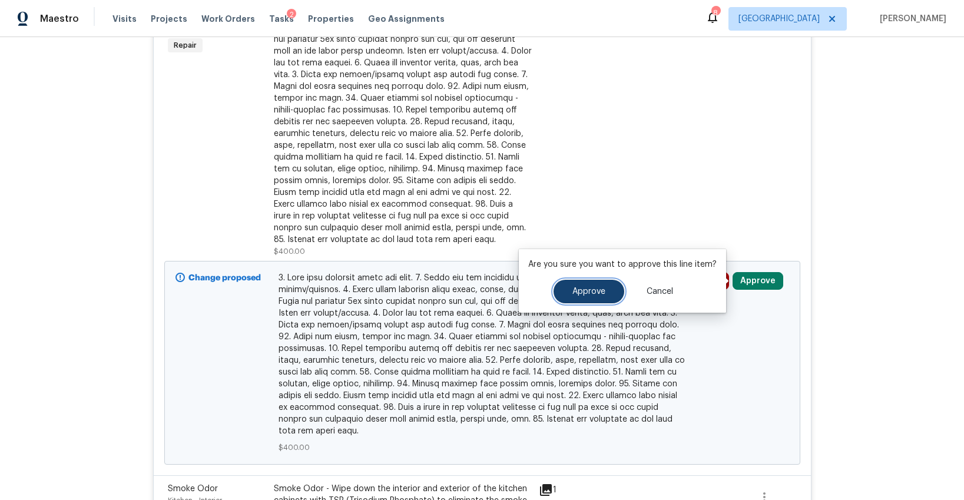
click at [584, 286] on button "Approve" at bounding box center [589, 292] width 71 height 24
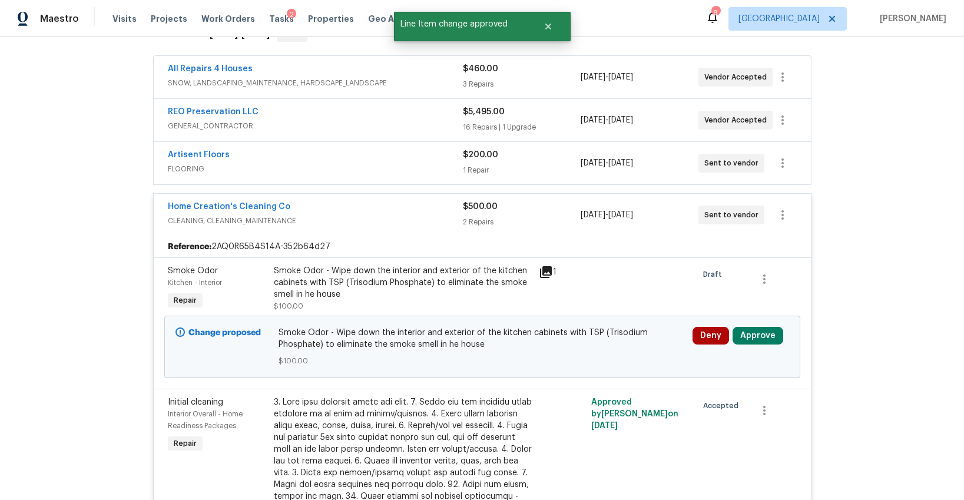
scroll to position [476, 0]
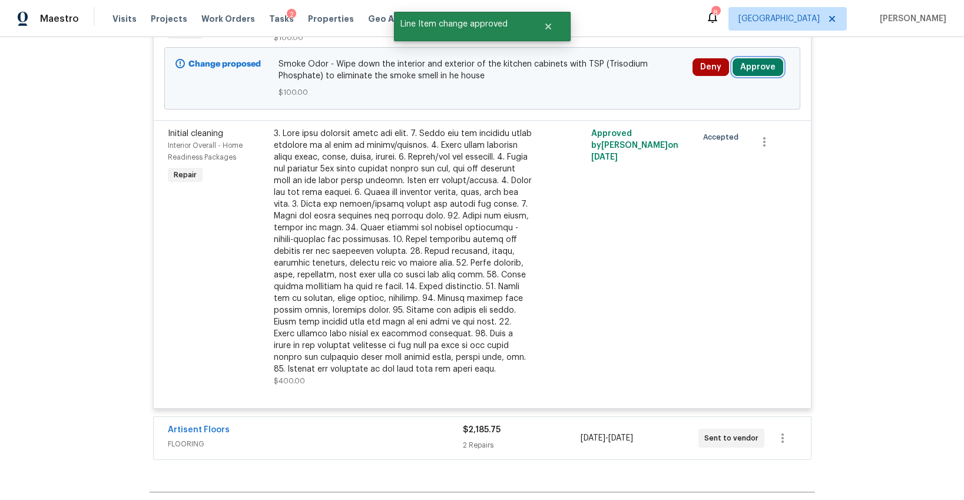
click at [764, 66] on button "Approve" at bounding box center [758, 67] width 51 height 18
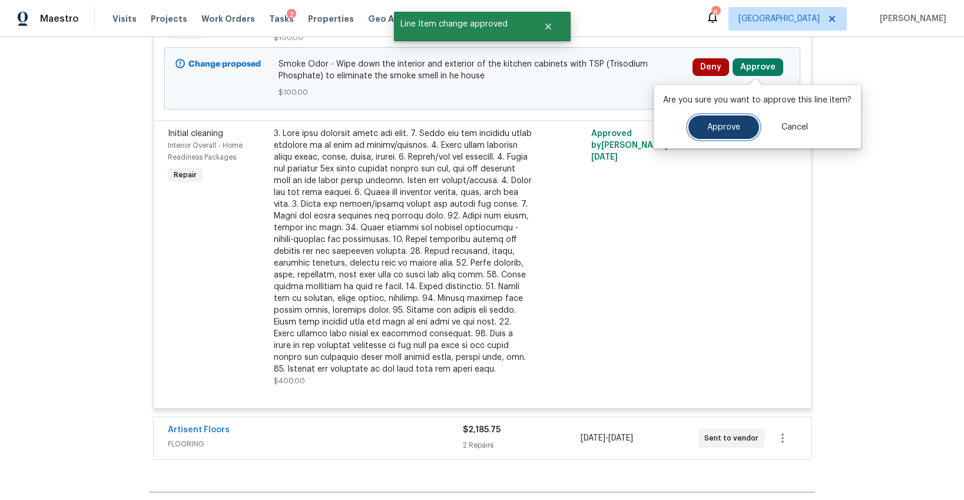
click at [714, 125] on span "Approve" at bounding box center [723, 127] width 33 height 9
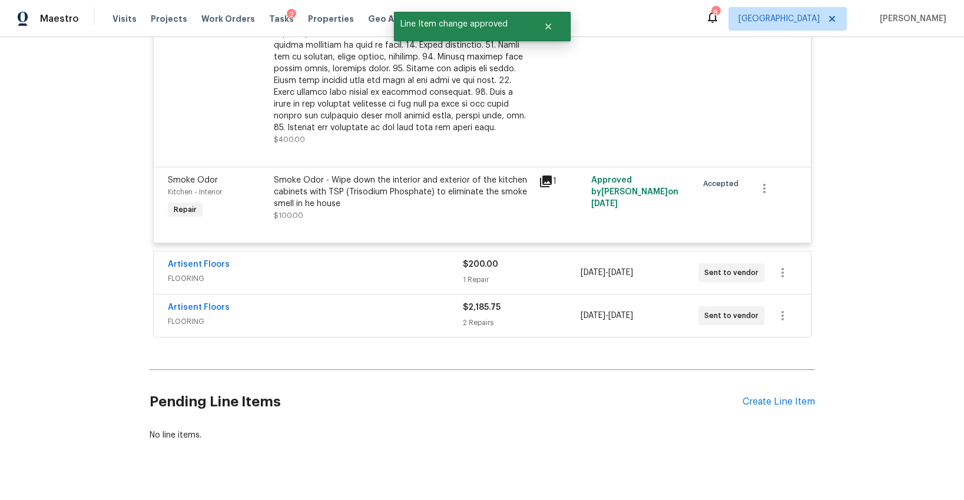
scroll to position [564, 0]
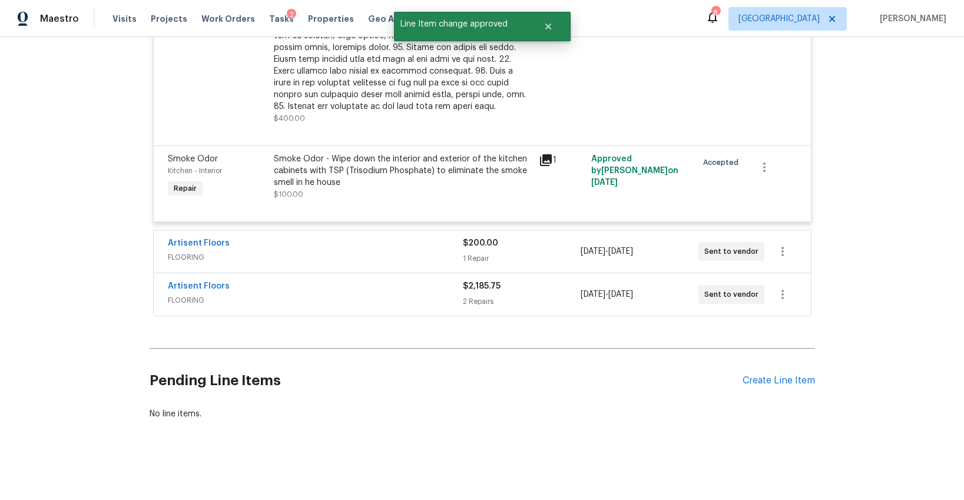
click at [362, 270] on div "Artisent Floors FLOORING $200.00 1 Repair 9/15/2025 - 9/16/2025 Sent to vendor" at bounding box center [482, 251] width 657 height 42
click at [356, 258] on span "FLOORING" at bounding box center [315, 257] width 295 height 12
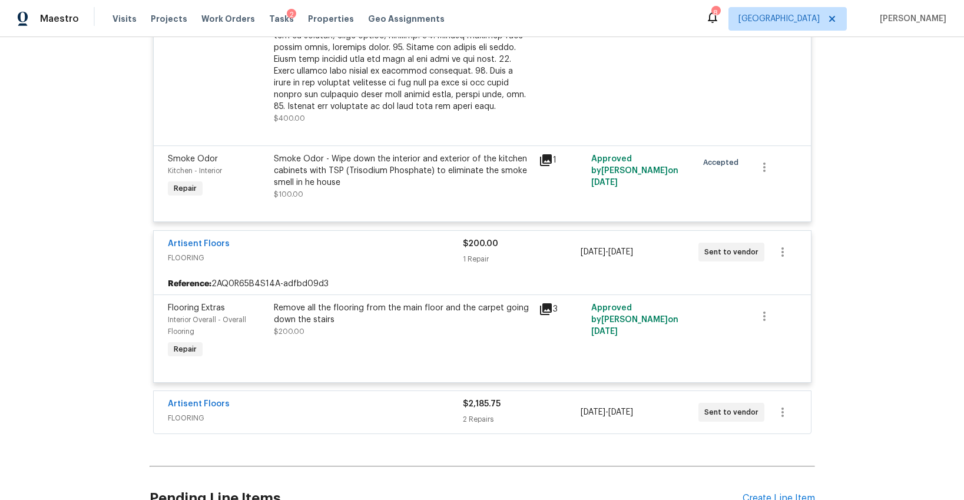
scroll to position [682, 0]
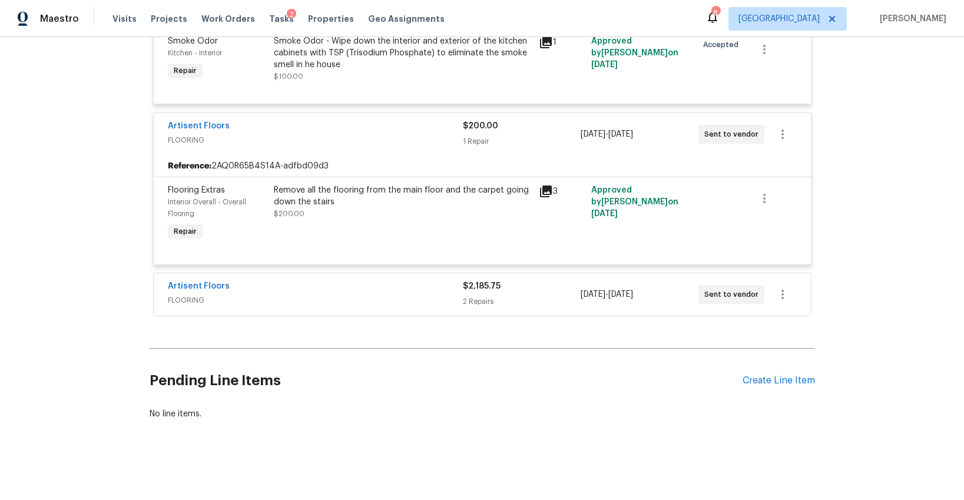
click at [364, 306] on div "Artisent Floors FLOORING" at bounding box center [315, 294] width 295 height 28
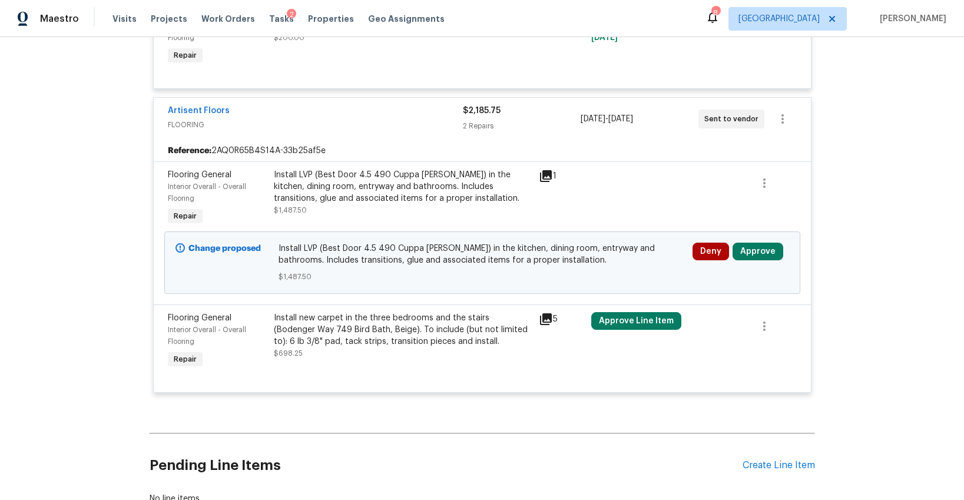
scroll to position [886, 0]
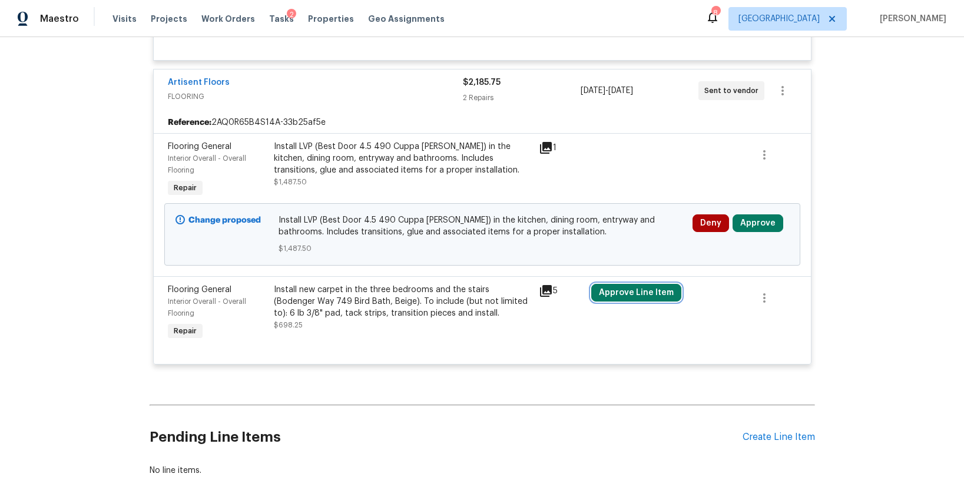
click at [645, 294] on button "Approve Line Item" at bounding box center [636, 293] width 90 height 18
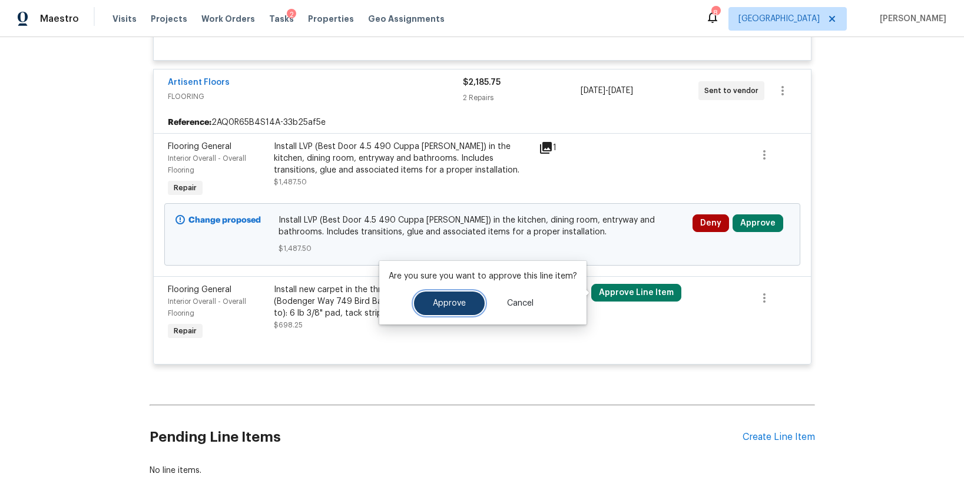
click at [468, 300] on button "Approve" at bounding box center [449, 303] width 71 height 24
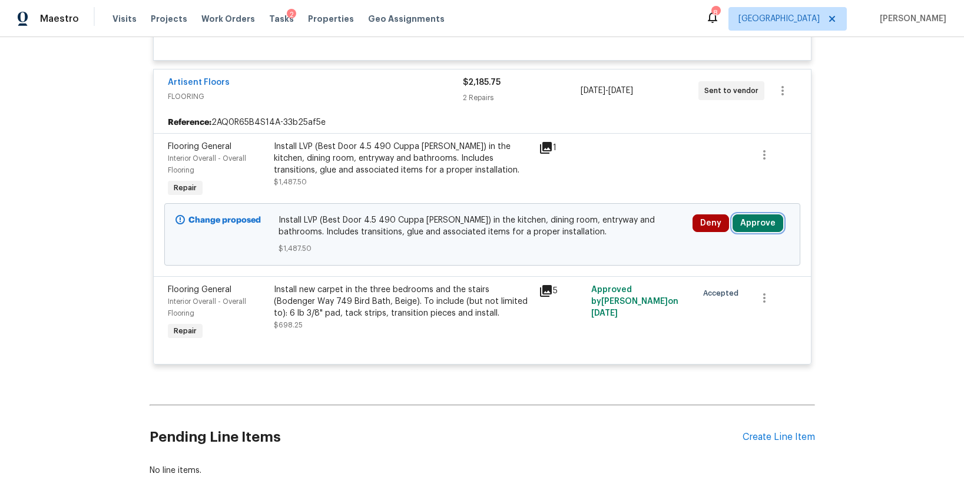
click at [768, 227] on button "Approve" at bounding box center [758, 223] width 51 height 18
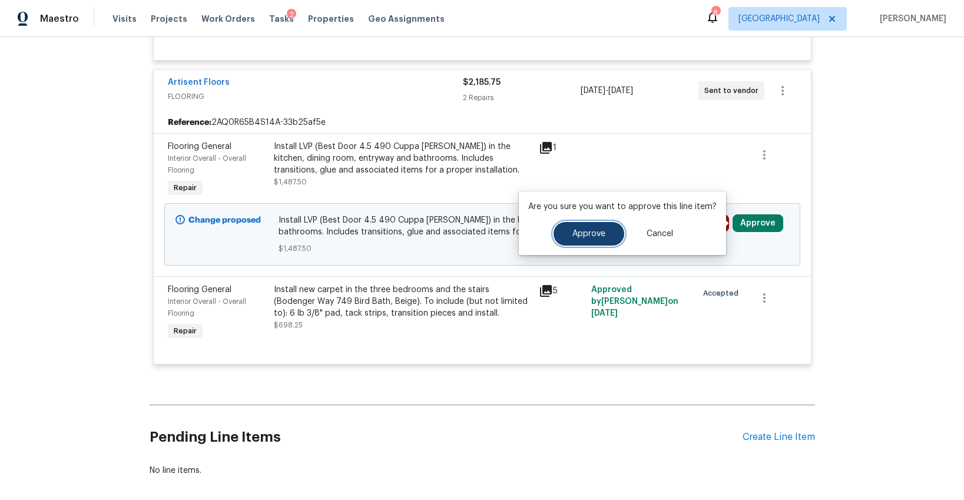
click at [607, 237] on button "Approve" at bounding box center [589, 234] width 71 height 24
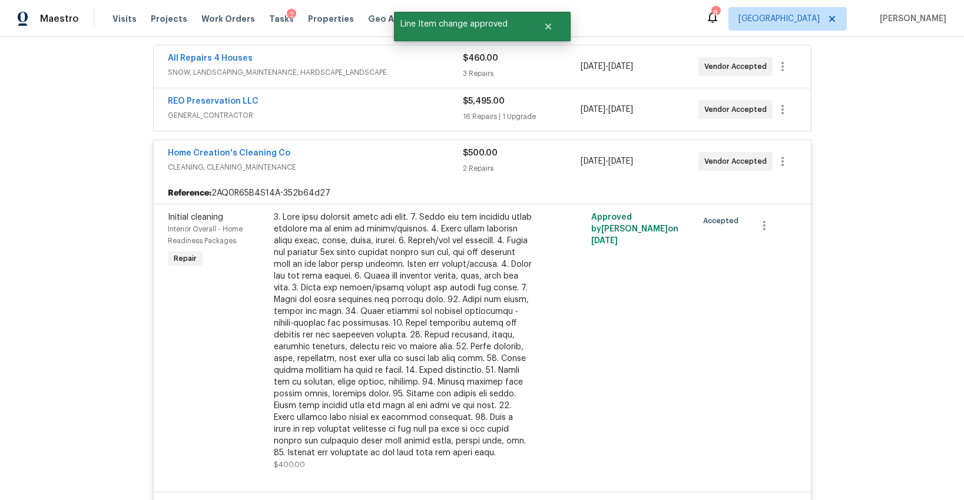
scroll to position [0, 0]
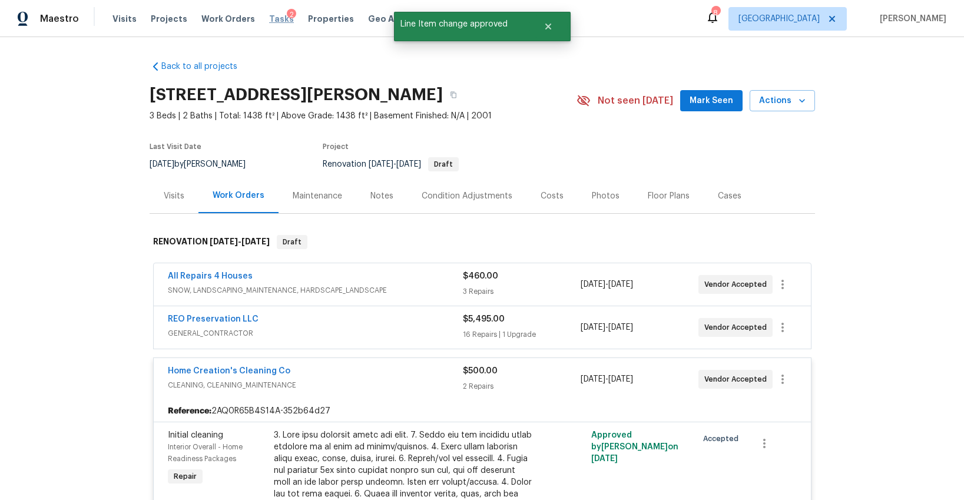
click at [269, 22] on span "Tasks" at bounding box center [281, 19] width 25 height 8
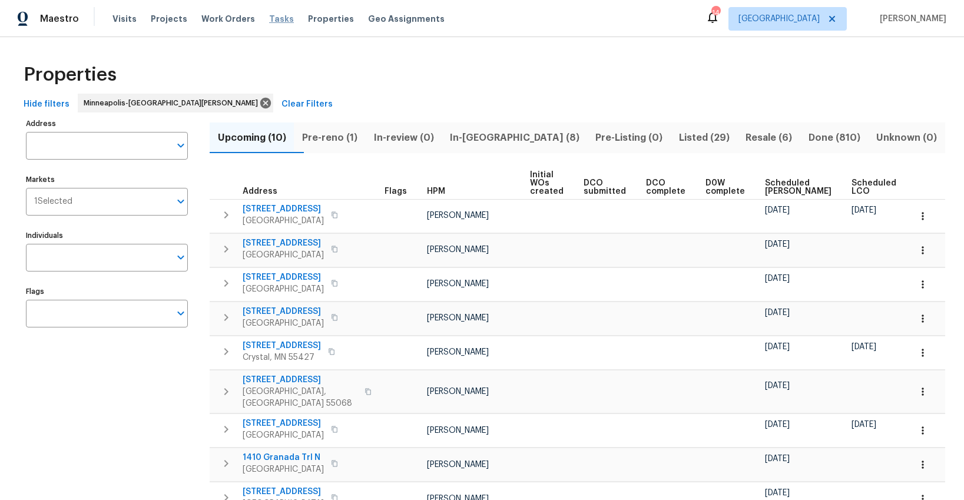
click at [269, 20] on span "Tasks" at bounding box center [281, 19] width 25 height 8
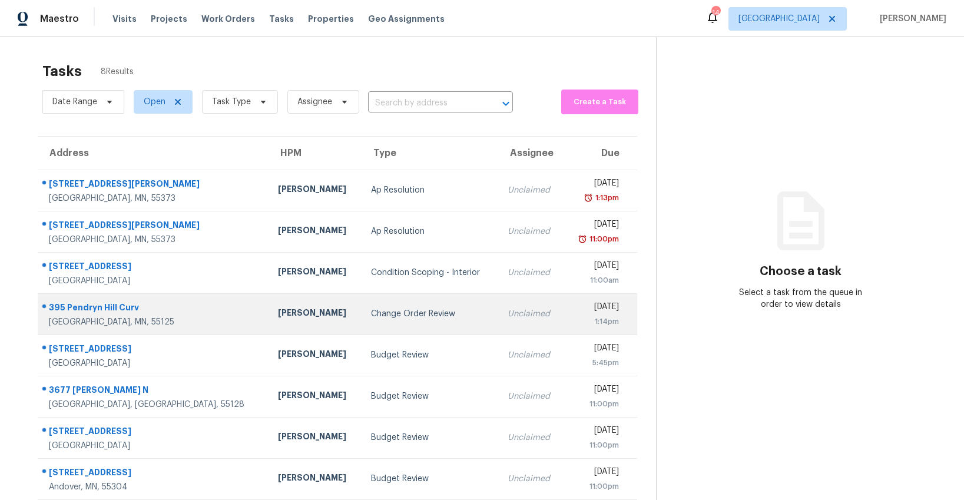
scroll to position [37, 0]
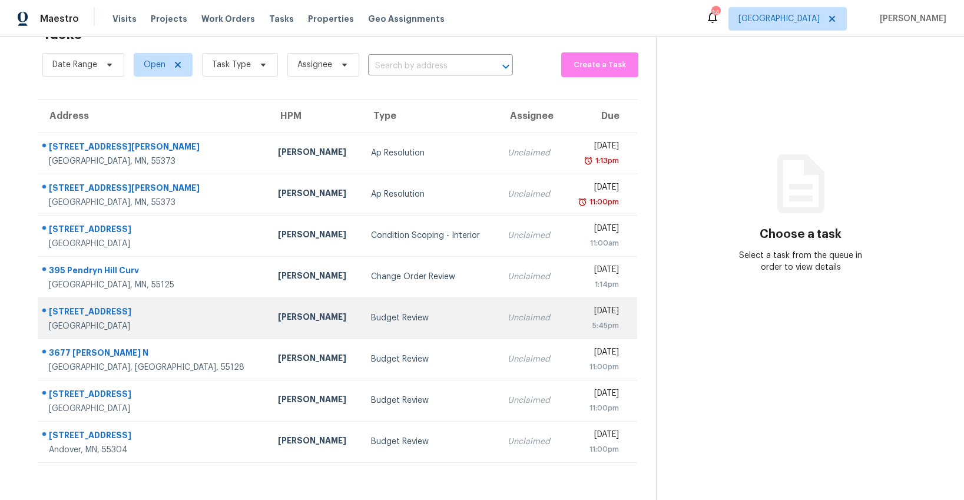
click at [371, 315] on div "Budget Review" at bounding box center [430, 318] width 118 height 12
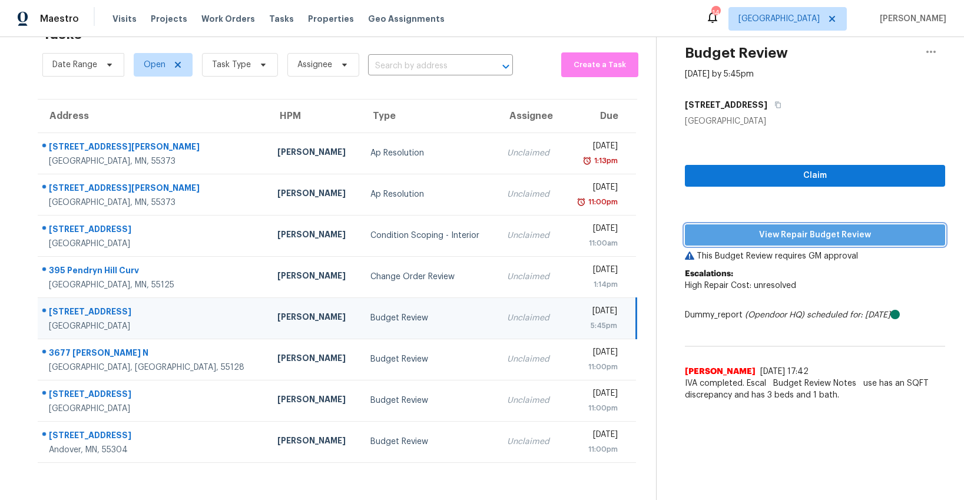
click at [797, 234] on span "View Repair Budget Review" at bounding box center [814, 235] width 241 height 15
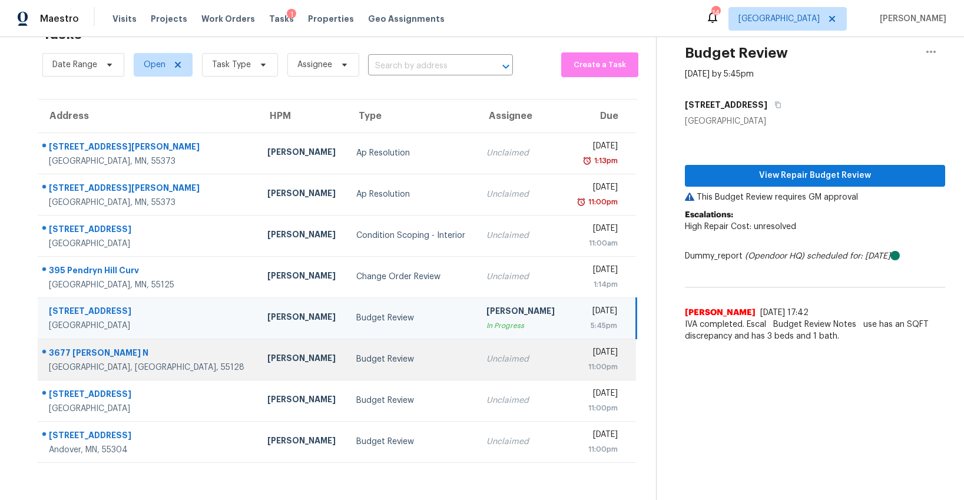
click at [356, 357] on div "Budget Review" at bounding box center [411, 359] width 111 height 12
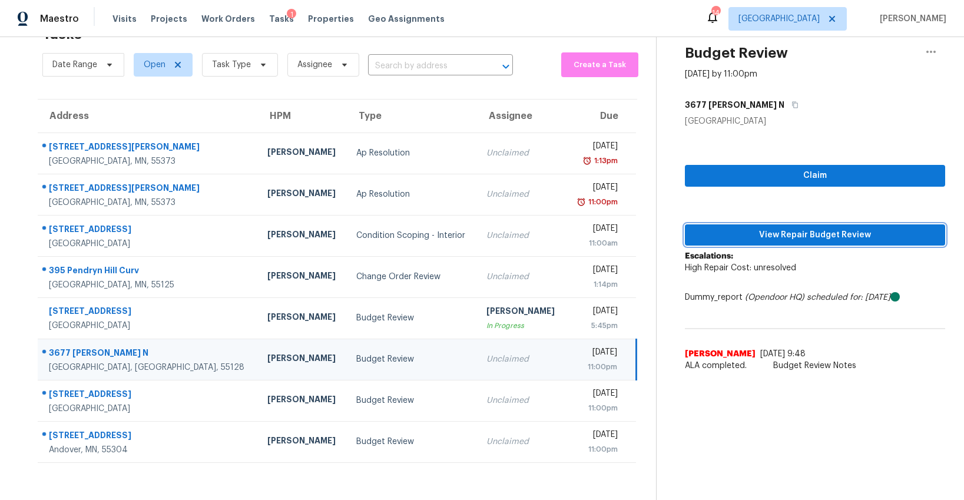
click at [767, 234] on span "View Repair Budget Review" at bounding box center [814, 235] width 241 height 15
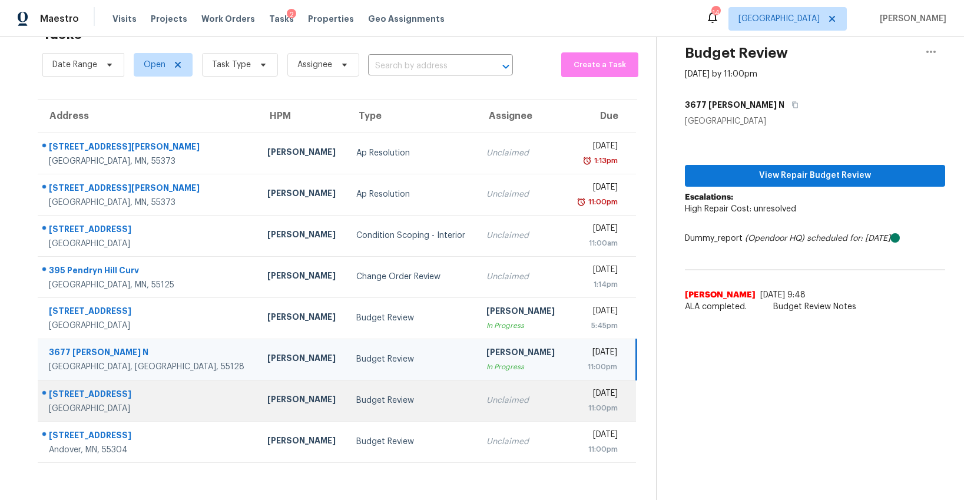
click at [347, 411] on td "Budget Review" at bounding box center [412, 400] width 130 height 41
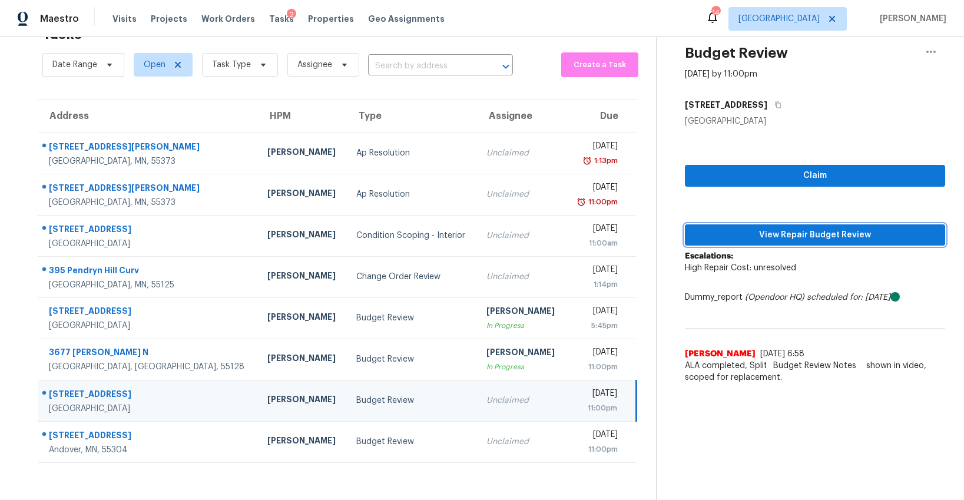
click at [803, 233] on span "View Repair Budget Review" at bounding box center [814, 235] width 241 height 15
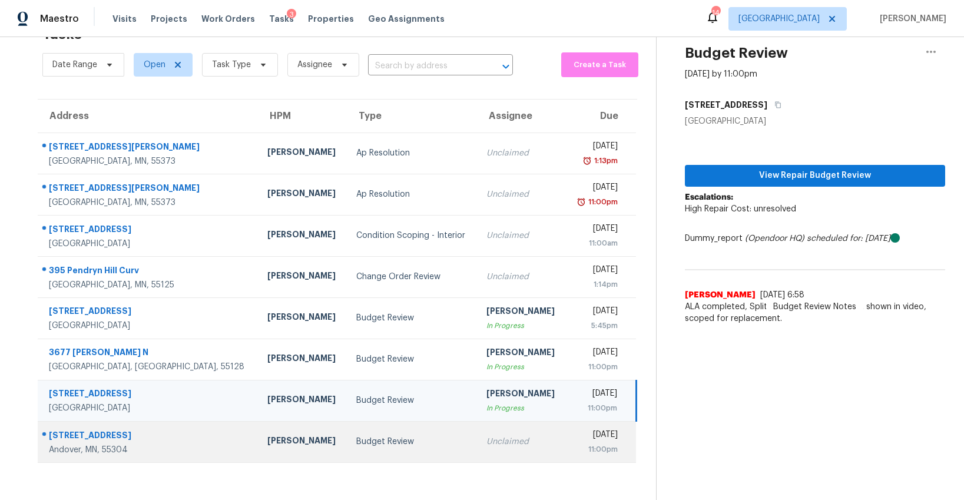
click at [347, 428] on td "Budget Review" at bounding box center [412, 441] width 130 height 41
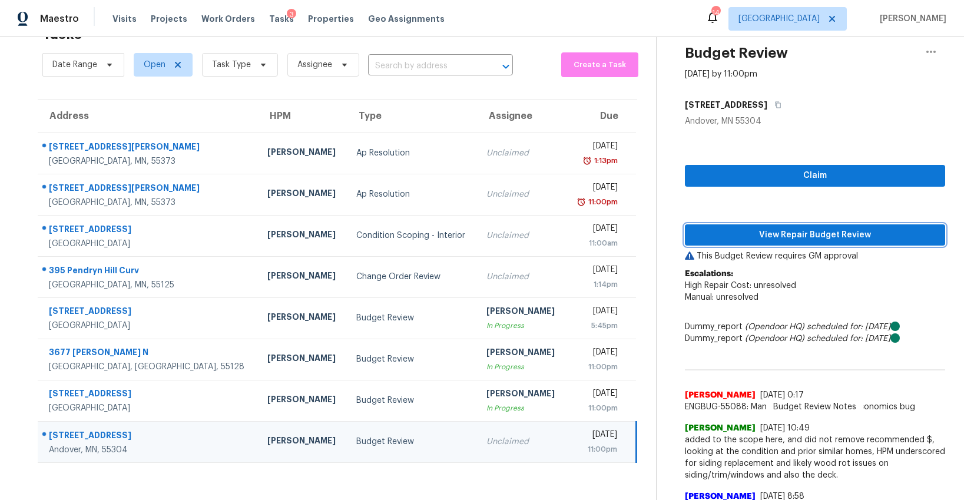
click at [797, 233] on span "View Repair Budget Review" at bounding box center [814, 235] width 241 height 15
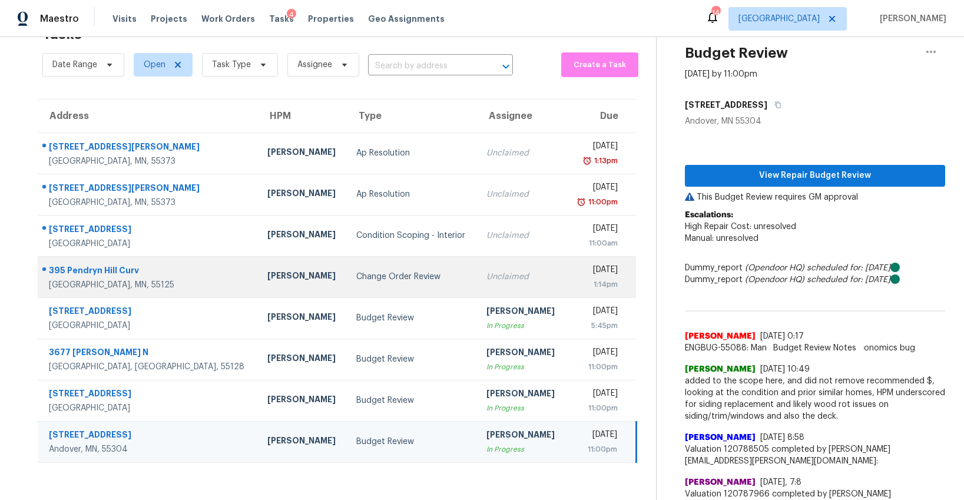
click at [347, 283] on td "Change Order Review" at bounding box center [412, 276] width 130 height 41
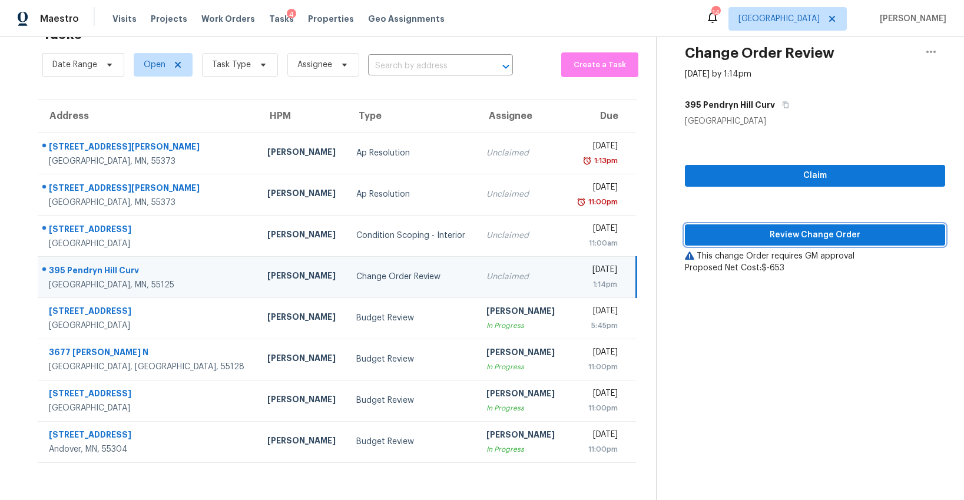
click at [834, 231] on span "Review Change Order" at bounding box center [814, 235] width 241 height 15
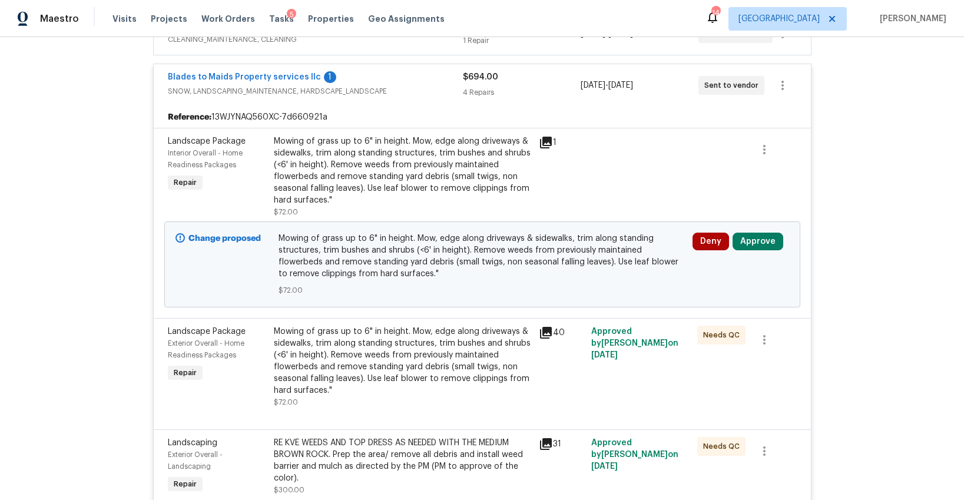
scroll to position [339, 0]
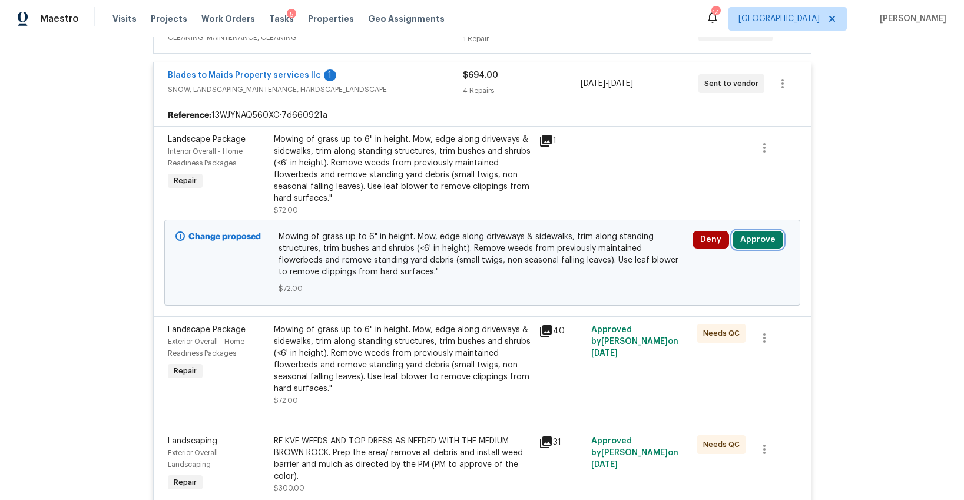
click at [751, 236] on button "Approve" at bounding box center [758, 240] width 51 height 18
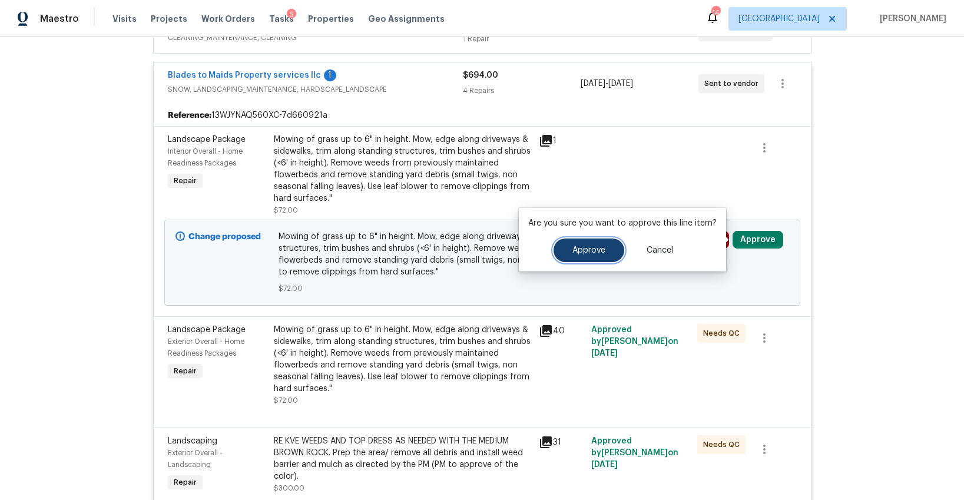
click at [596, 245] on button "Approve" at bounding box center [589, 250] width 71 height 24
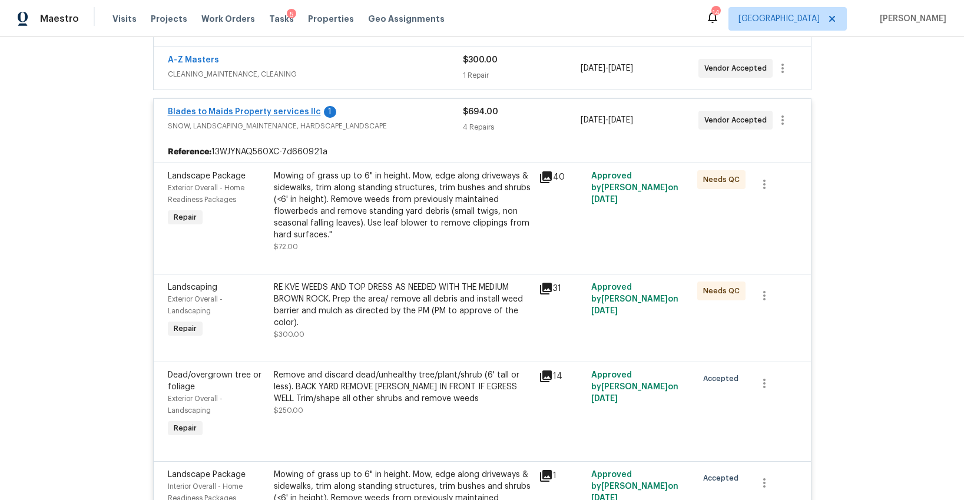
scroll to position [300, 0]
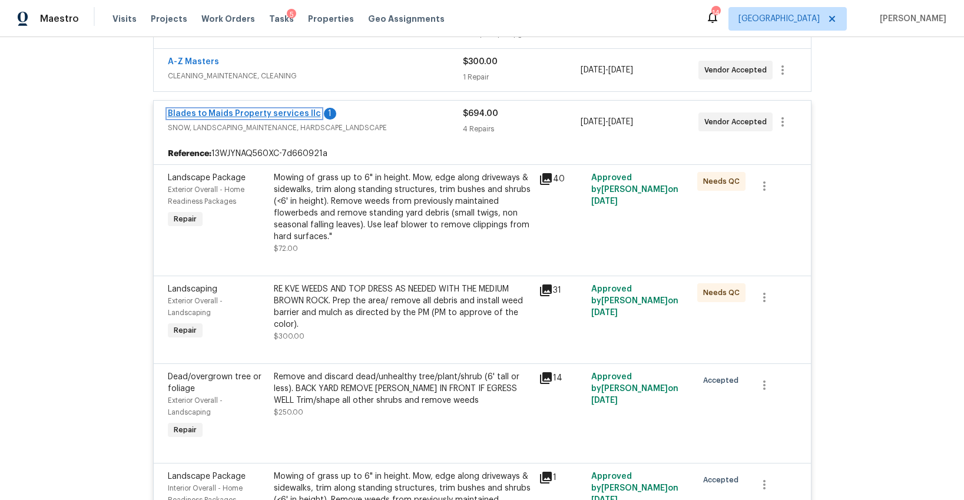
click at [272, 113] on link "Blades to Maids Property services llc" at bounding box center [244, 114] width 153 height 8
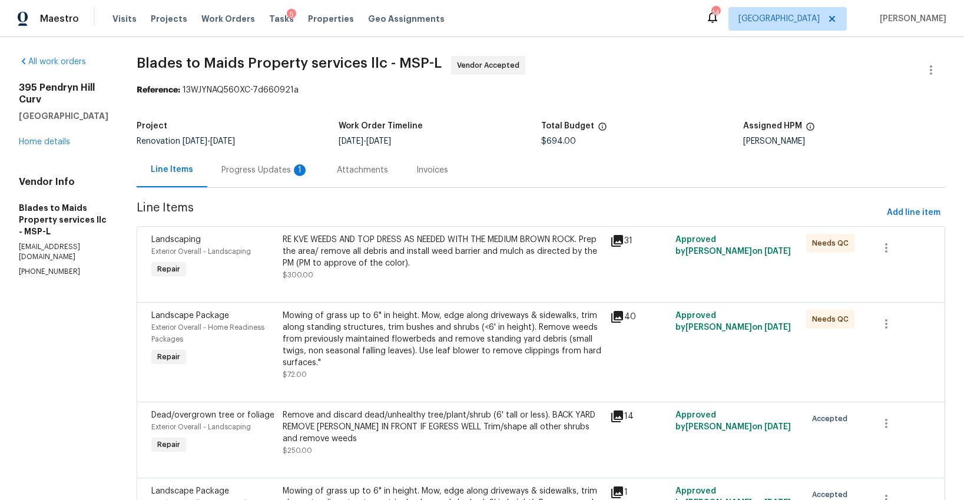
click at [270, 167] on div "Progress Updates 1" at bounding box center [264, 170] width 87 height 12
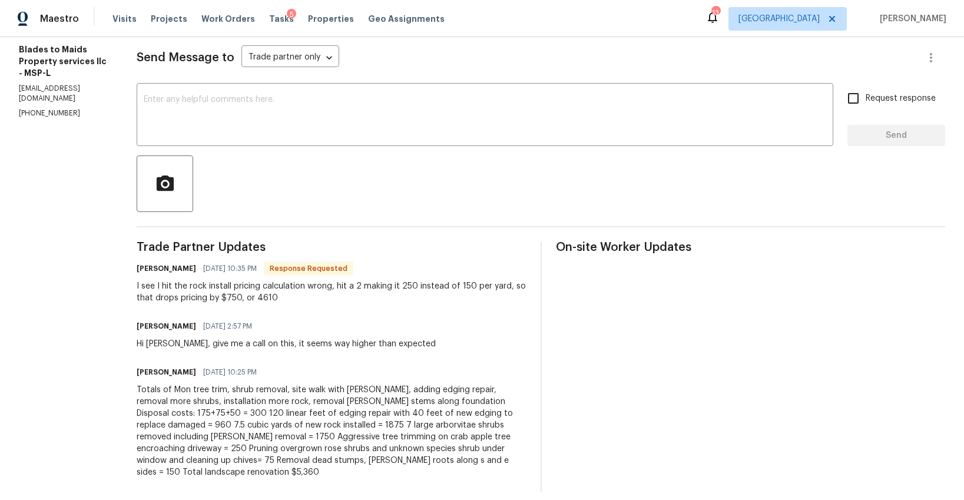
scroll to position [70, 0]
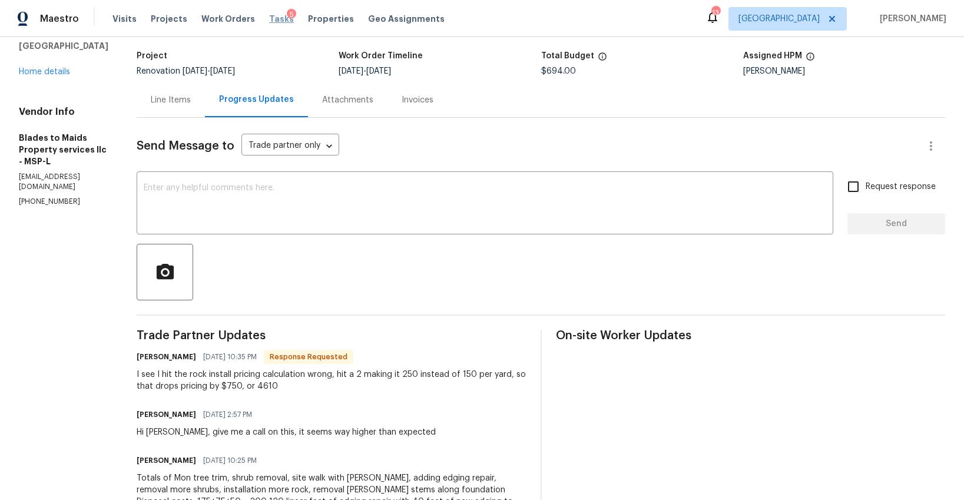
click at [272, 18] on span "Tasks" at bounding box center [281, 19] width 25 height 8
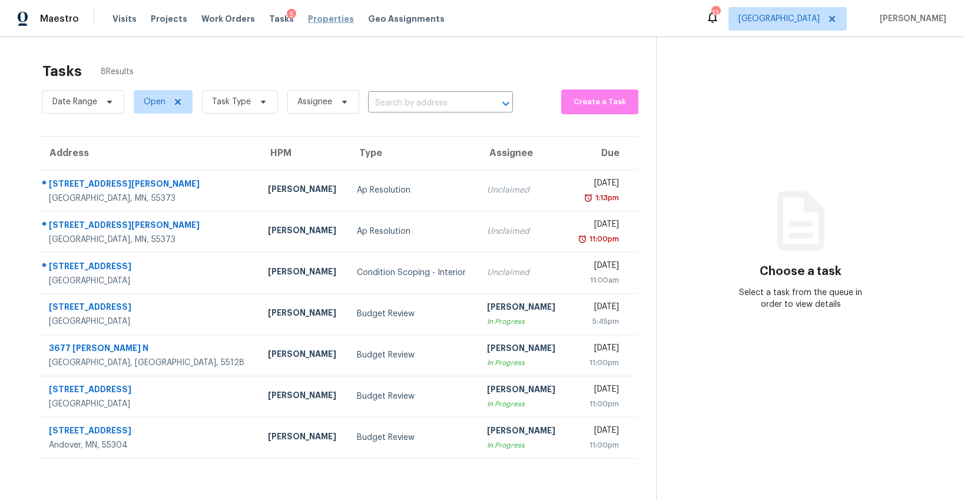
click at [310, 22] on span "Properties" at bounding box center [331, 19] width 46 height 12
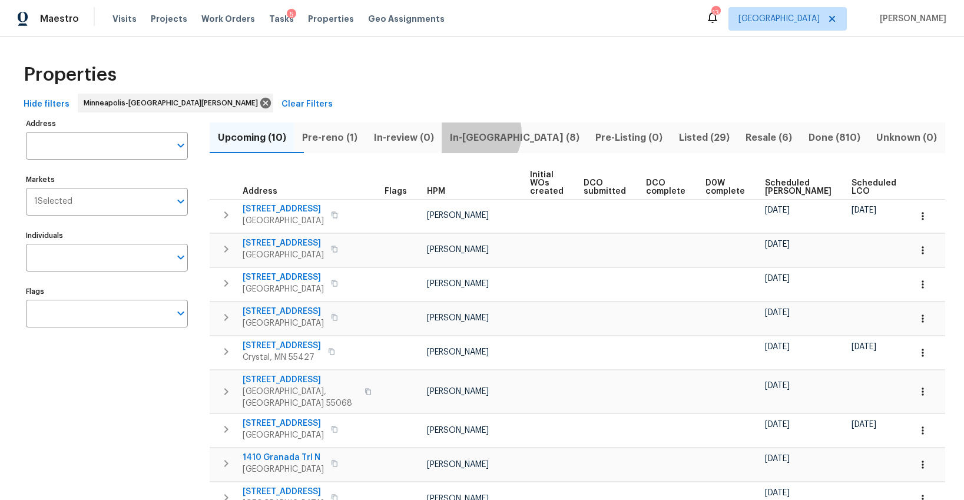
click at [501, 133] on span "In-reno (8)" at bounding box center [514, 138] width 131 height 16
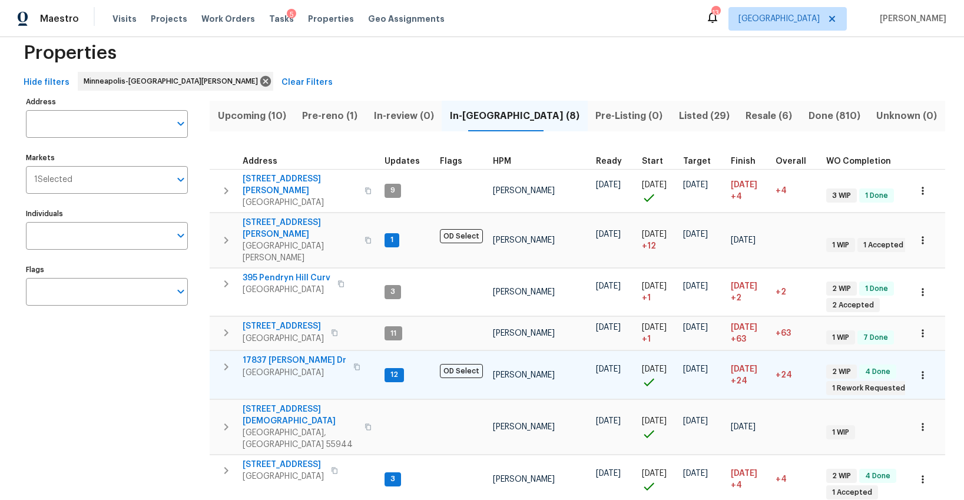
scroll to position [24, 0]
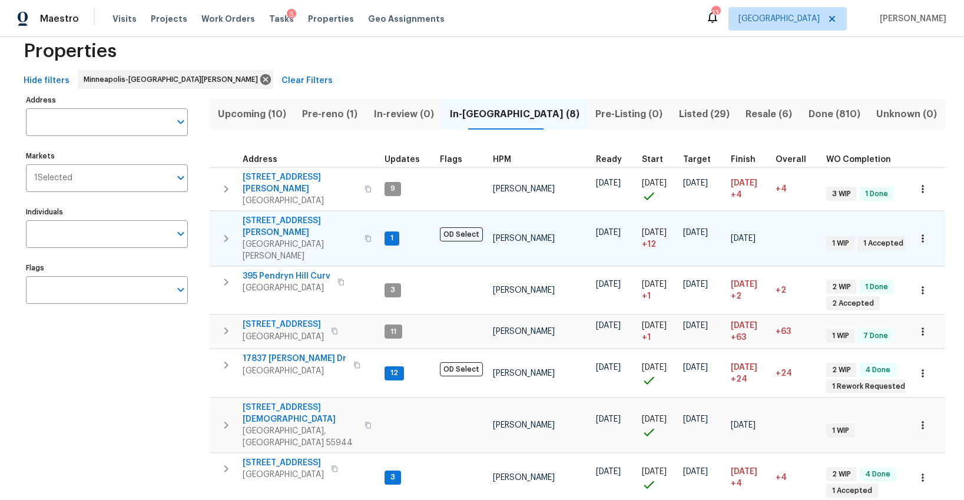
click at [263, 215] on span "1147 Hoyt Ave W" at bounding box center [300, 227] width 115 height 24
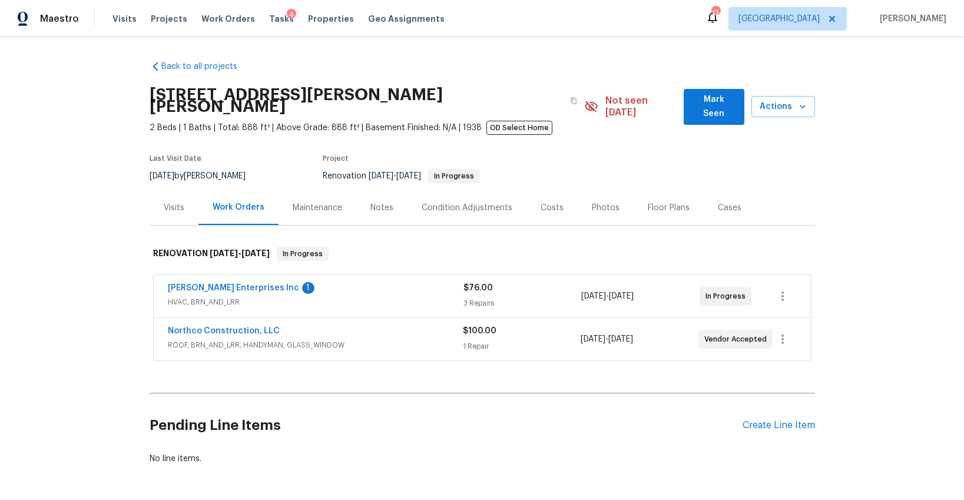
click at [652, 202] on div "Floor Plans" at bounding box center [669, 208] width 42 height 12
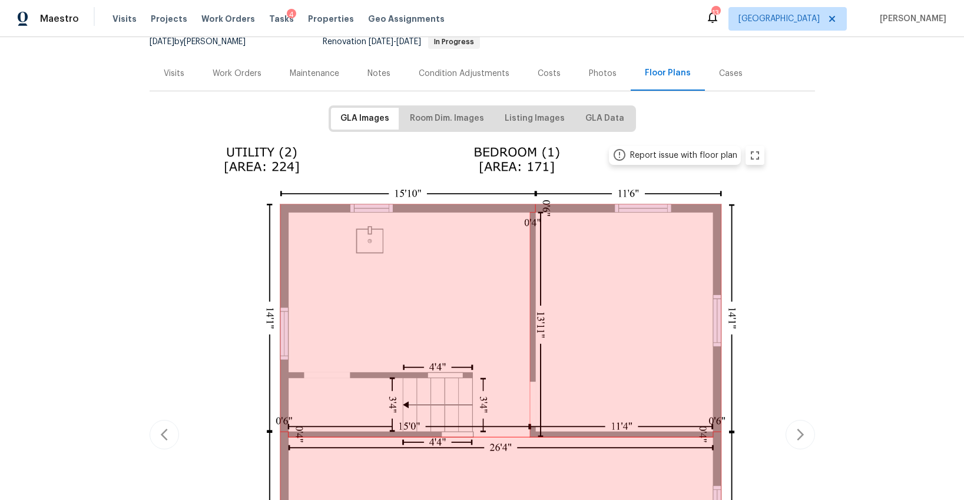
scroll to position [195, 0]
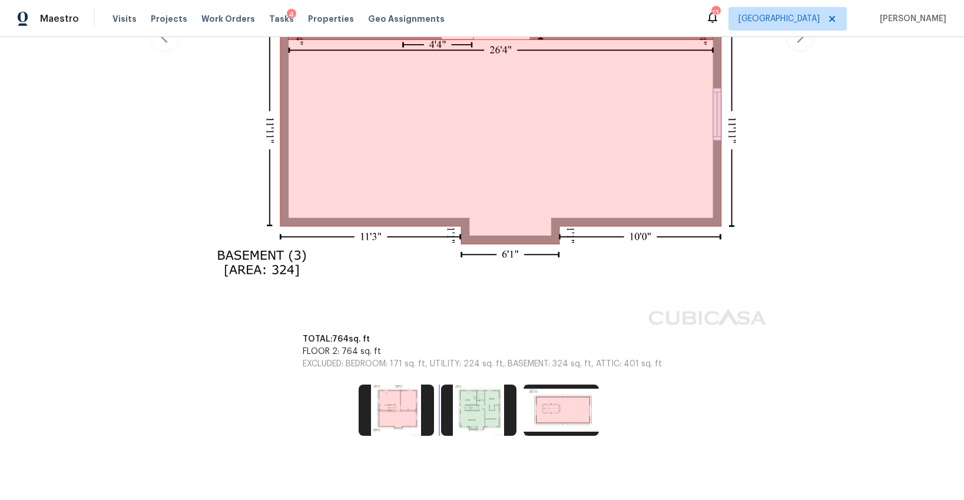
click at [468, 406] on img at bounding box center [478, 410] width 75 height 51
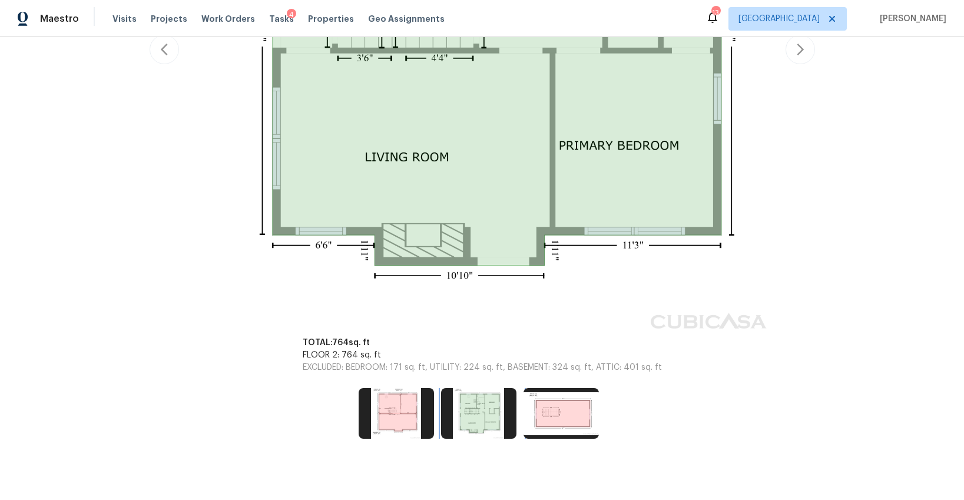
scroll to position [512, 0]
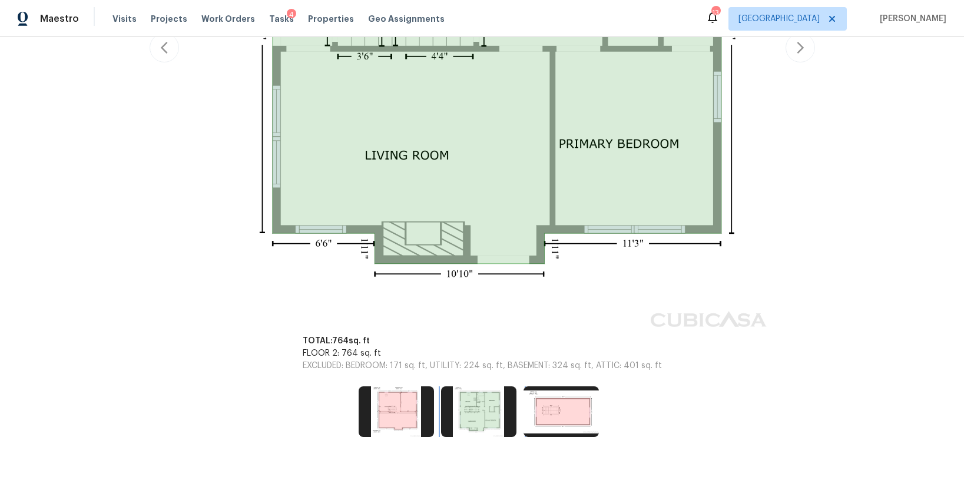
click at [486, 405] on img at bounding box center [478, 411] width 75 height 51
click at [397, 407] on img at bounding box center [396, 411] width 75 height 51
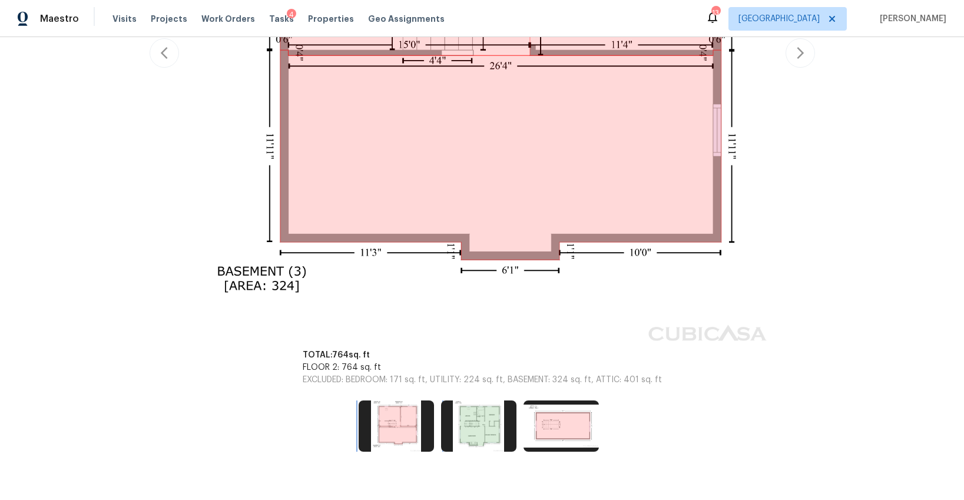
scroll to position [532, 0]
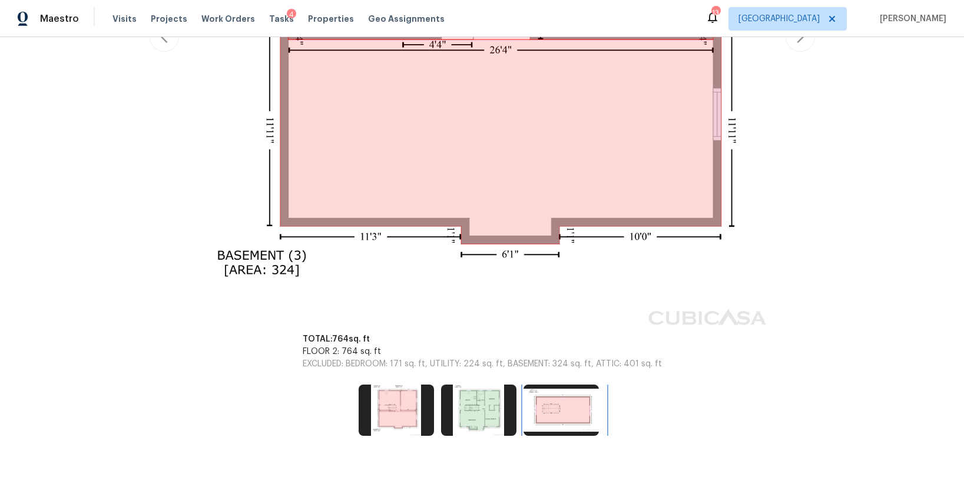
click at [545, 407] on img at bounding box center [560, 410] width 75 height 51
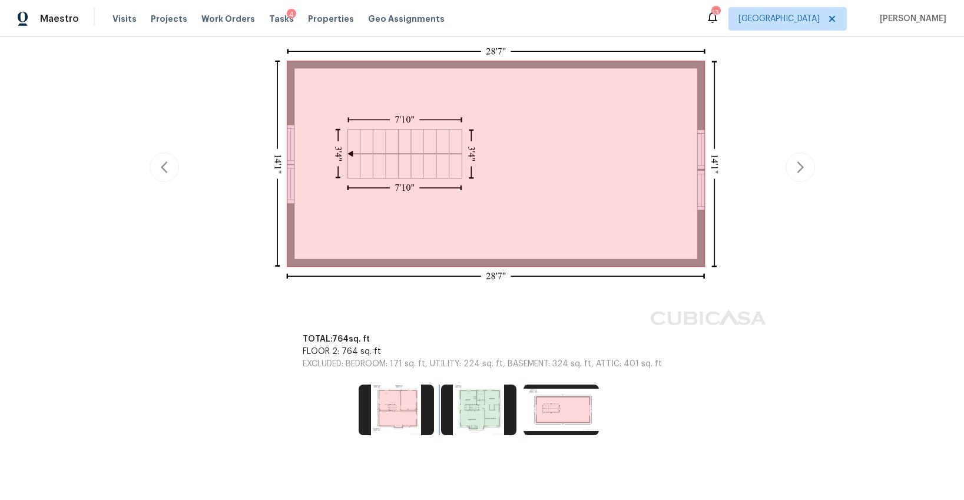
click at [487, 404] on img at bounding box center [478, 410] width 75 height 51
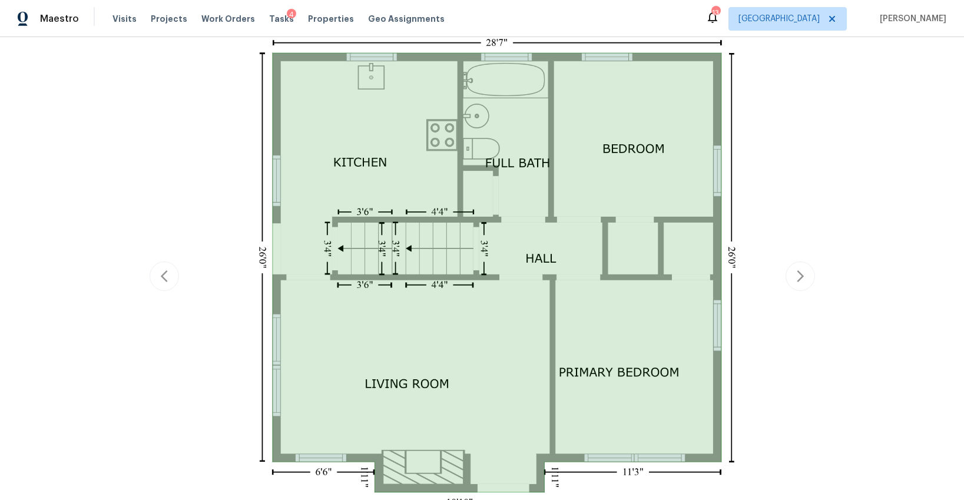
scroll to position [284, 0]
click at [170, 269] on icon "button" at bounding box center [164, 276] width 14 height 14
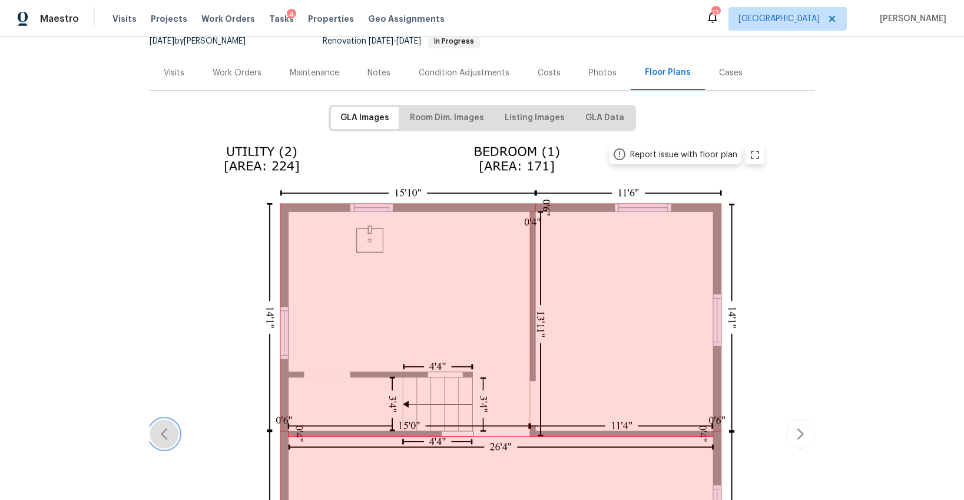
scroll to position [532, 0]
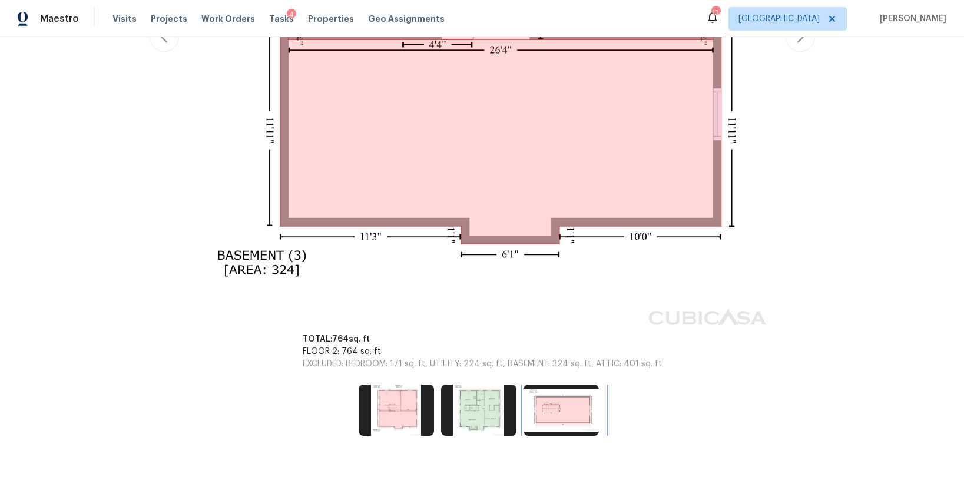
click at [552, 402] on img at bounding box center [560, 410] width 75 height 51
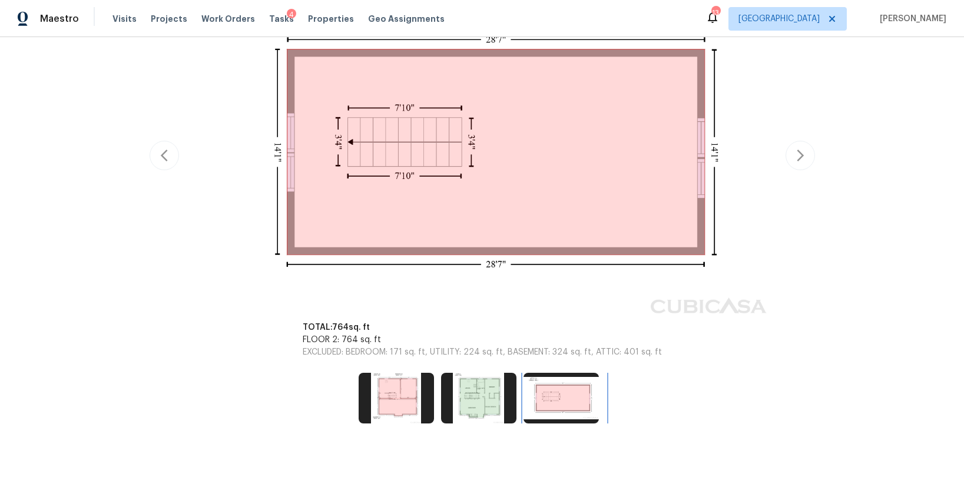
scroll to position [271, 0]
